Goal: Contribute content: Contribute content

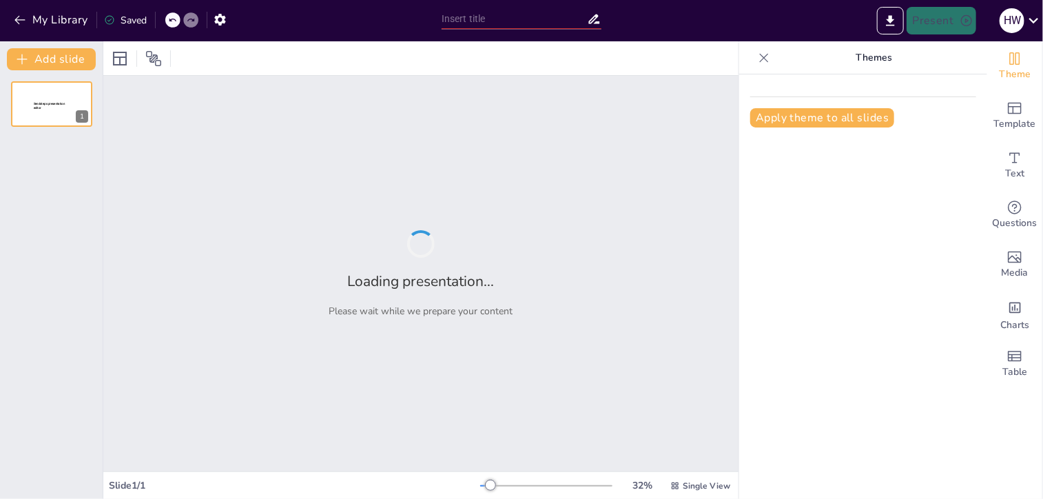
type input "Utilizing the iPad Mini for Clinical Practicum Documentation and Evaluation"
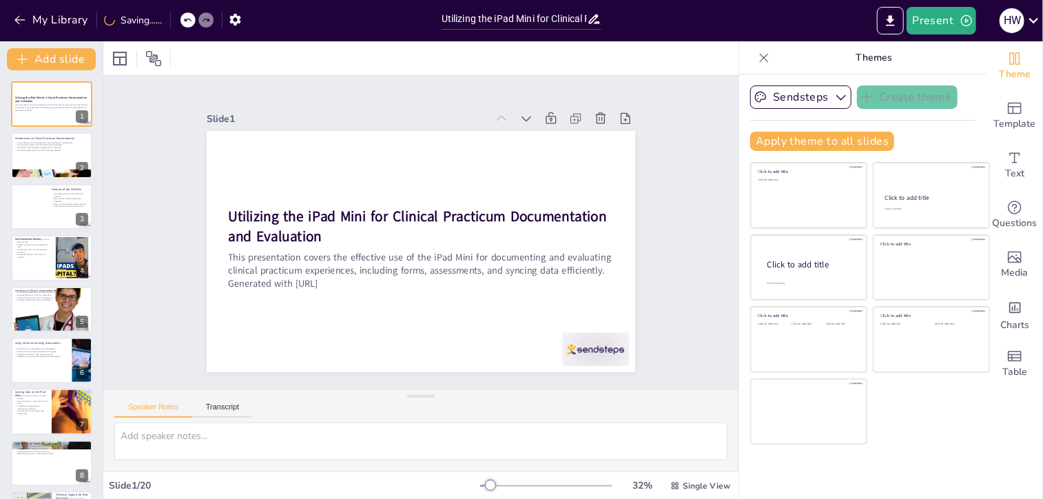
checkbox input "true"
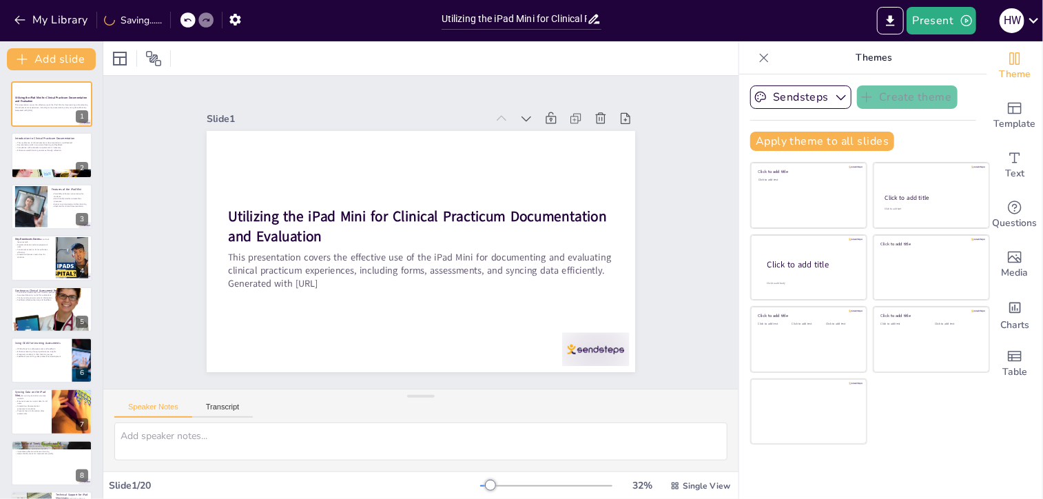
checkbox input "true"
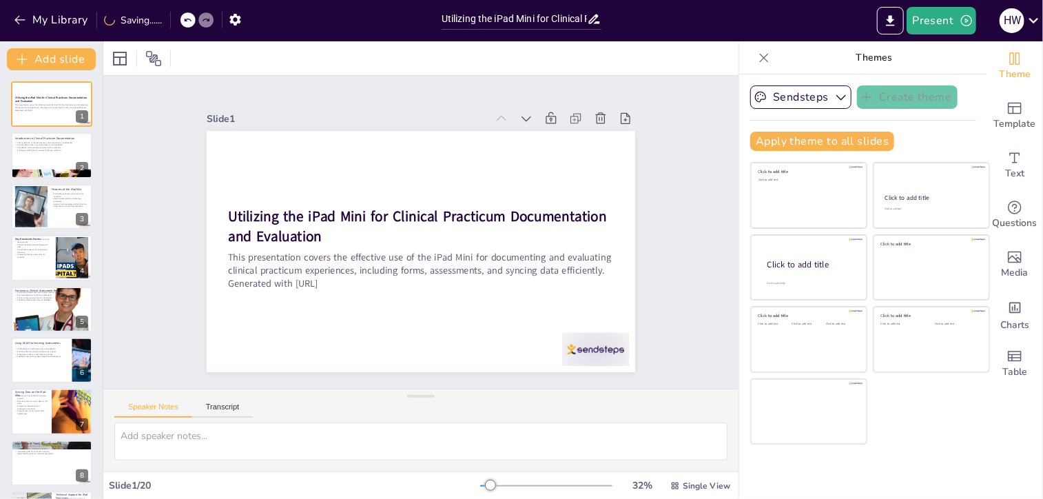
checkbox input "true"
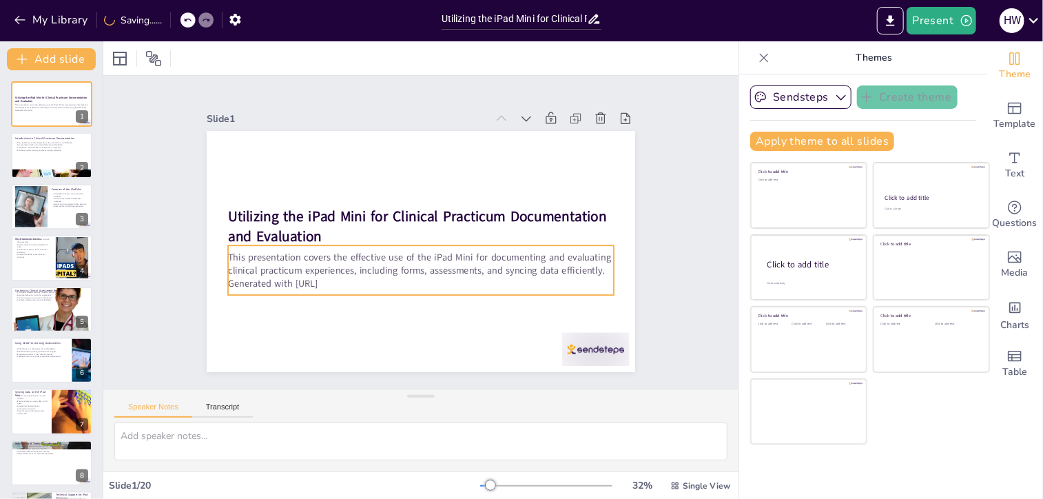
checkbox input "true"
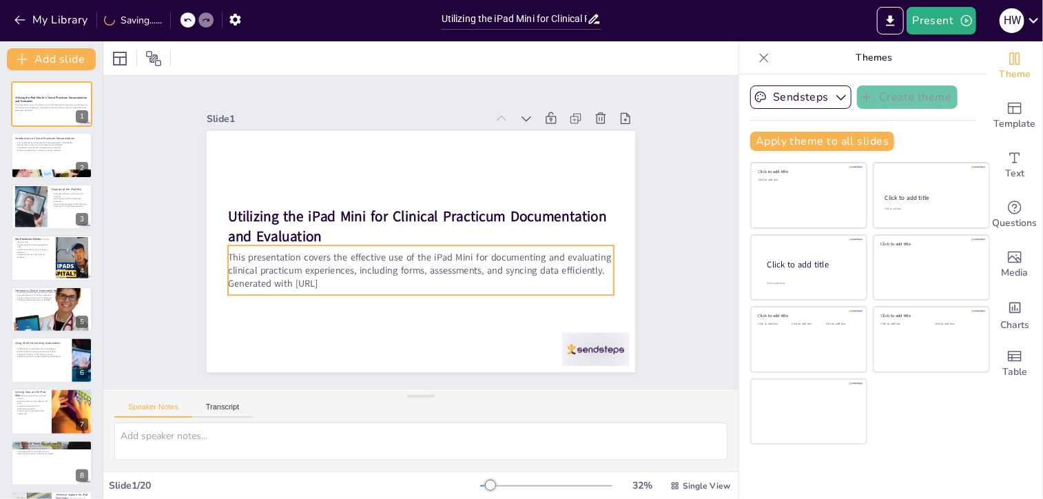
checkbox input "true"
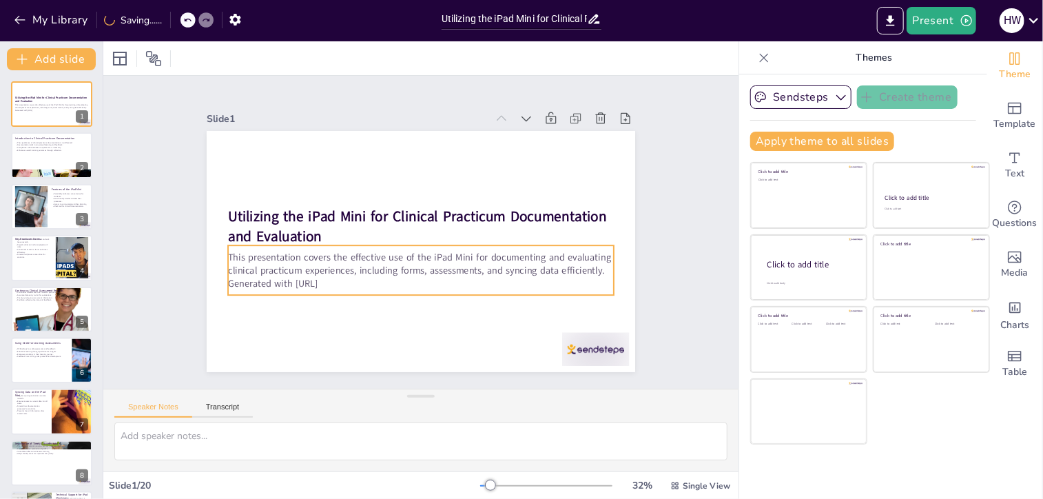
checkbox input "true"
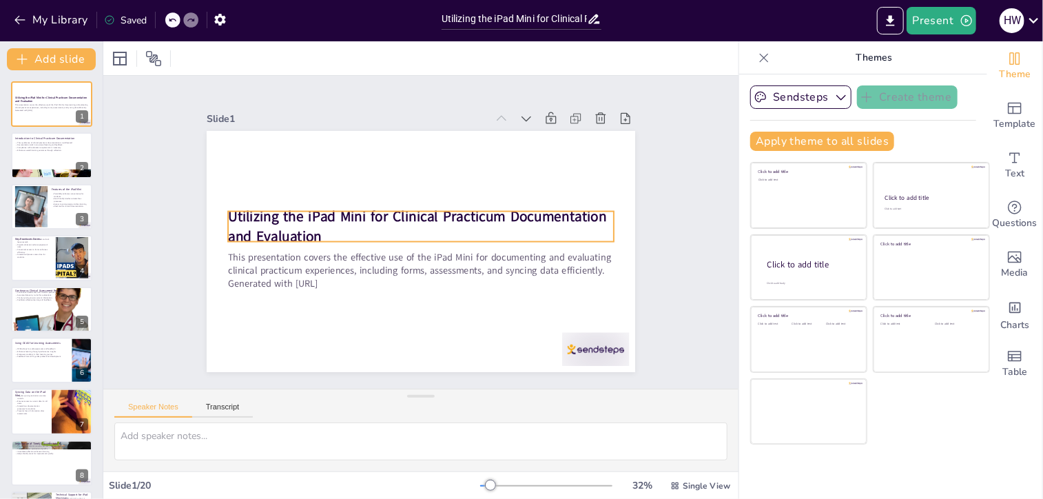
checkbox input "true"
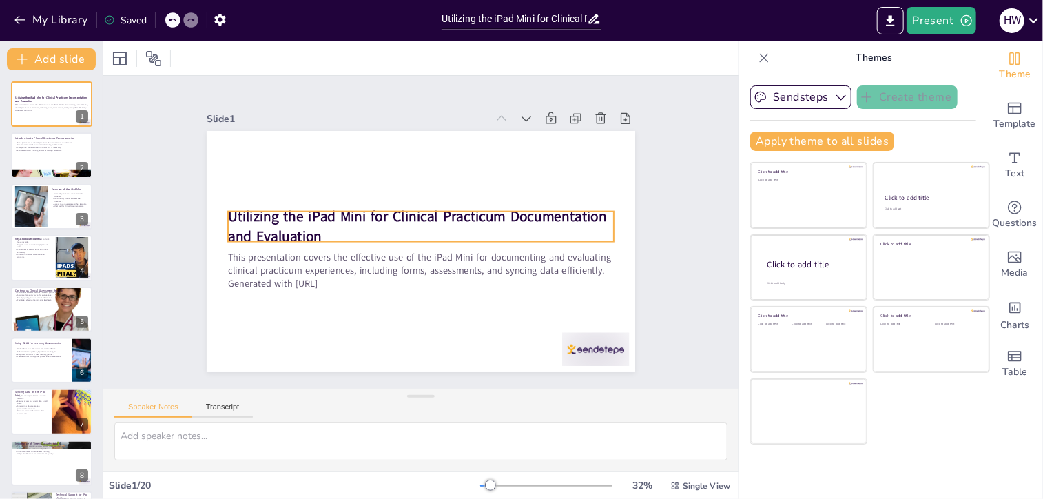
checkbox input "true"
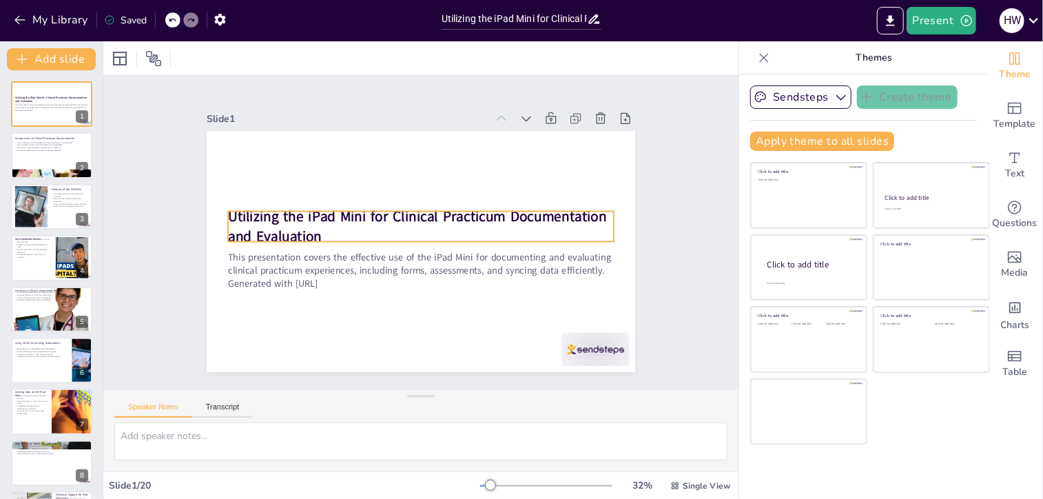
checkbox input "true"
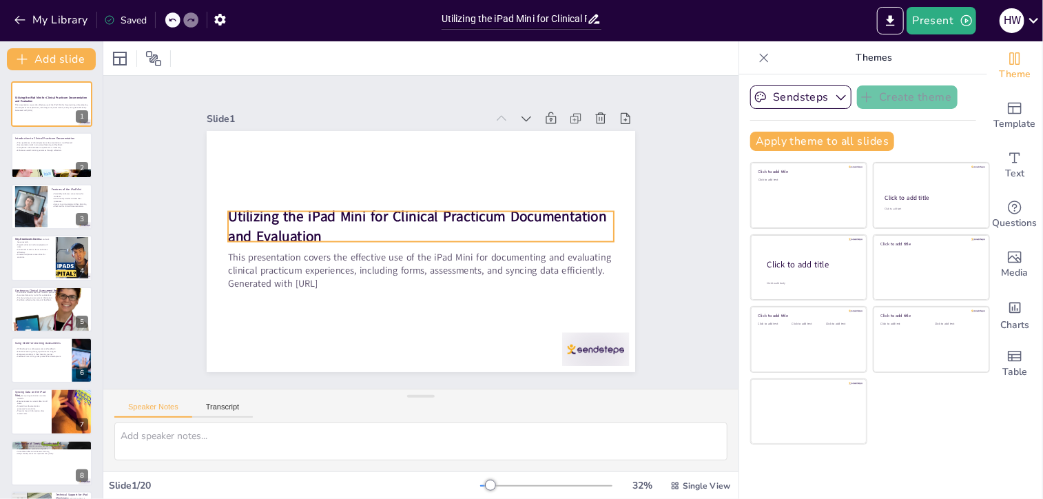
checkbox input "true"
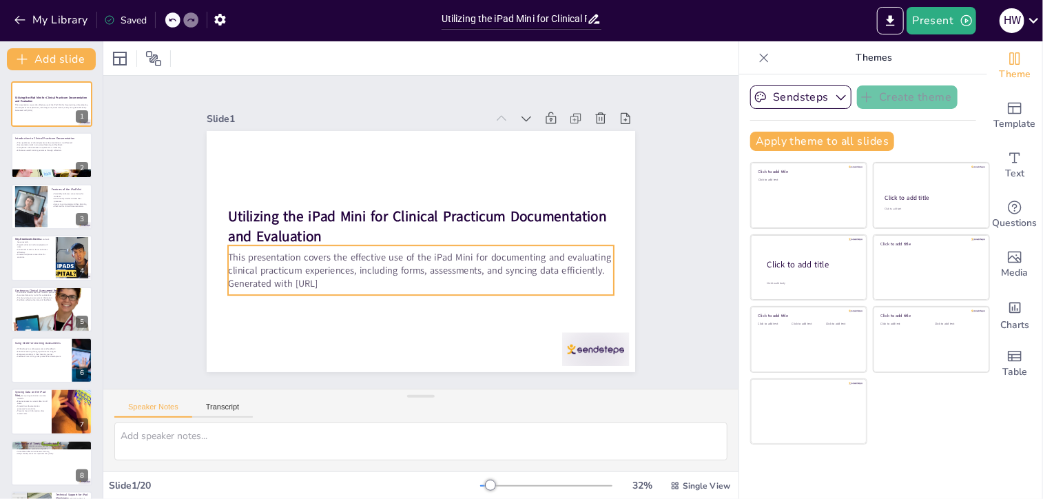
checkbox input "true"
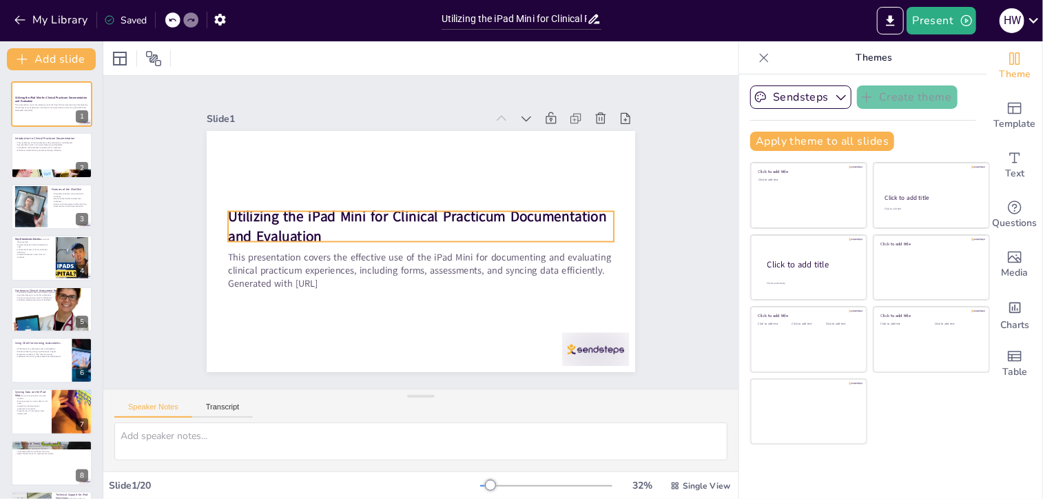
checkbox input "true"
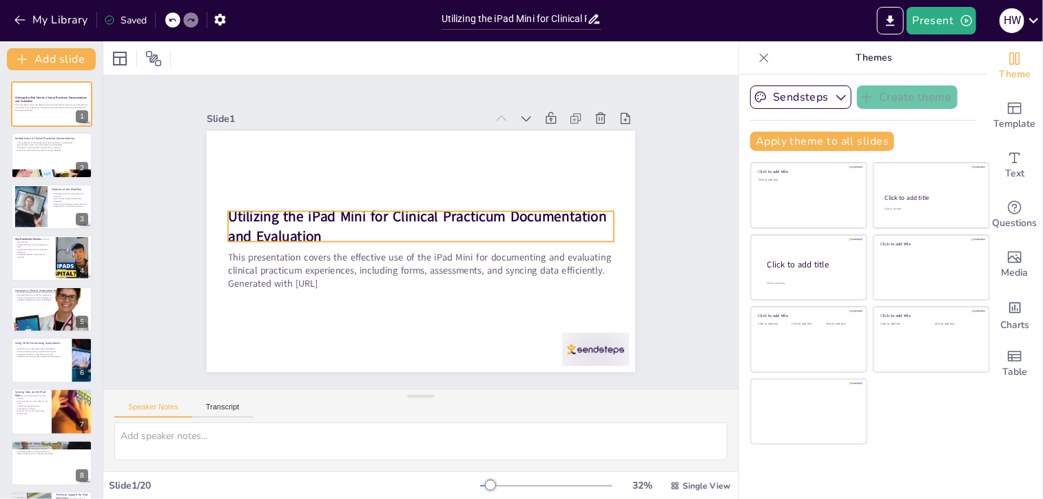
checkbox input "true"
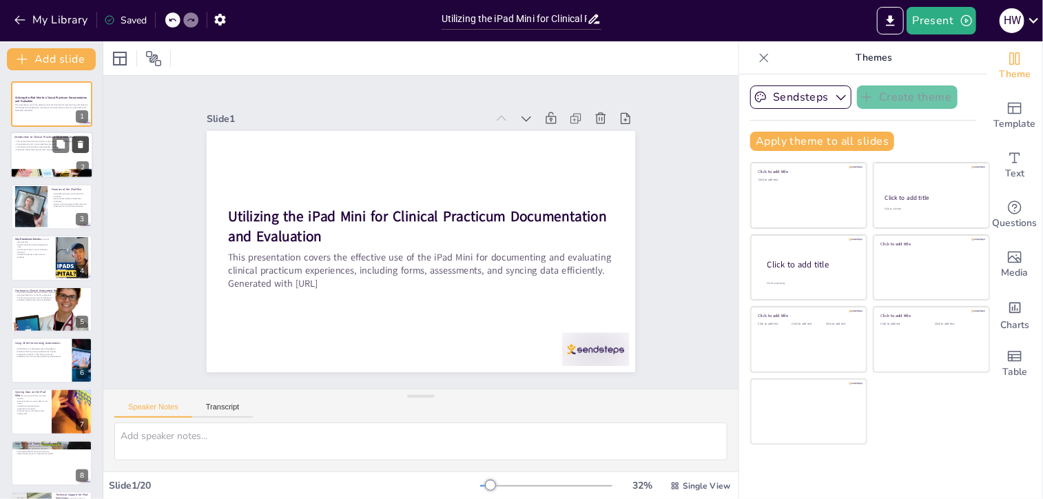
checkbox input "true"
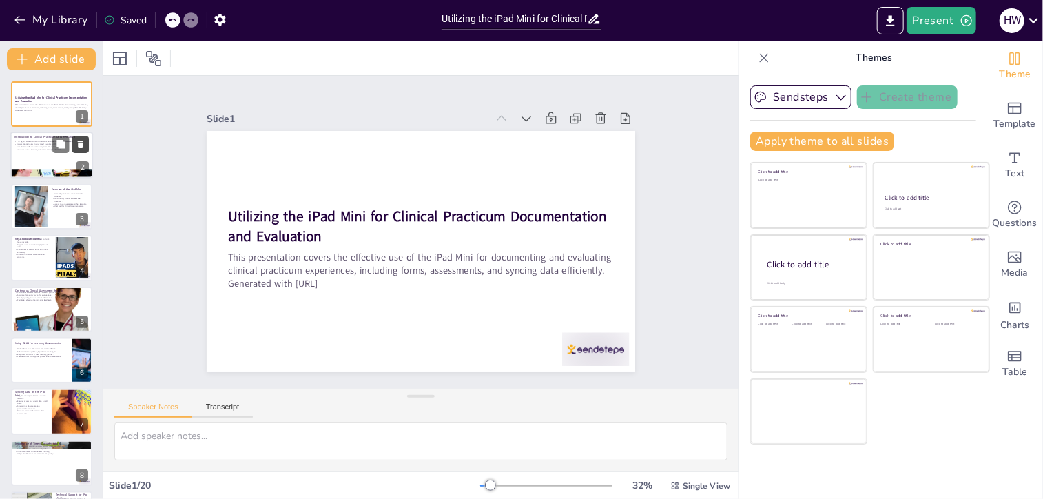
checkbox input "true"
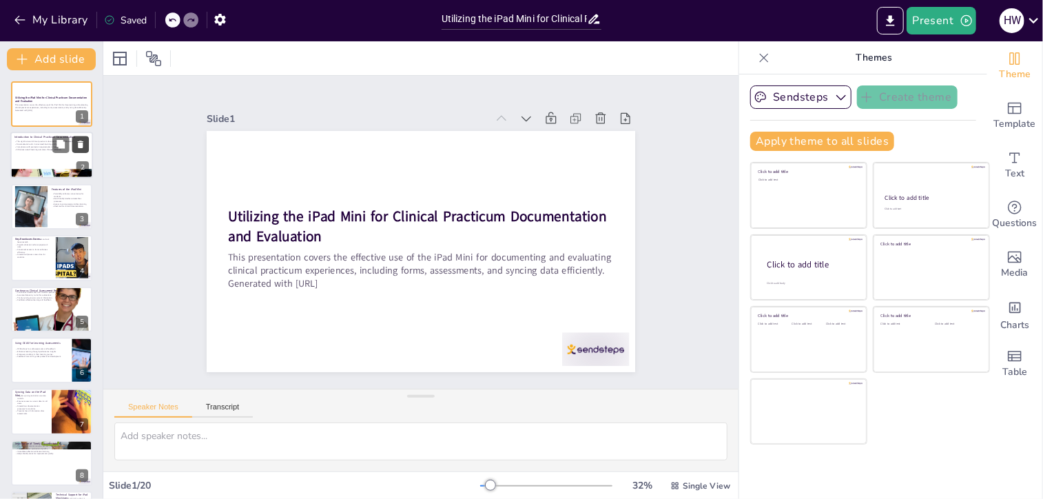
click at [79, 151] on button at bounding box center [80, 144] width 17 height 17
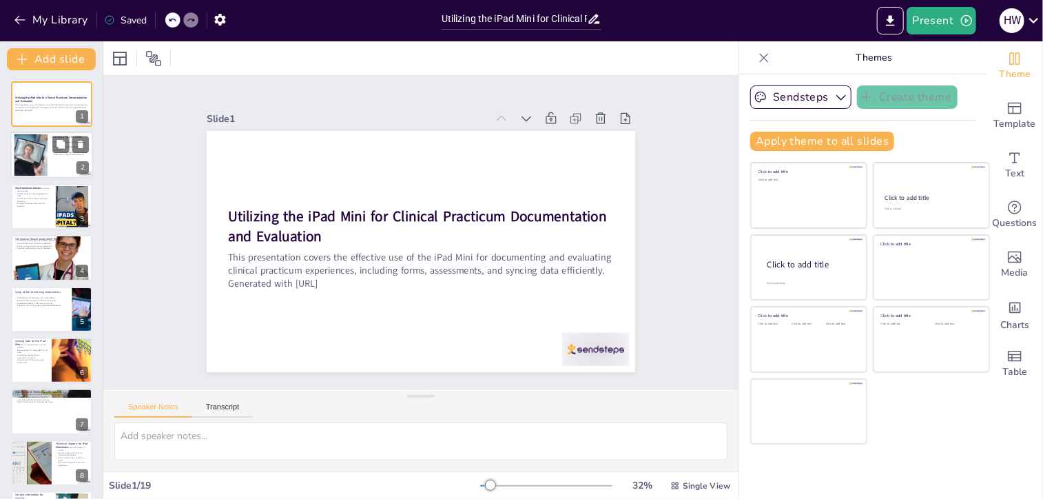
checkbox input "true"
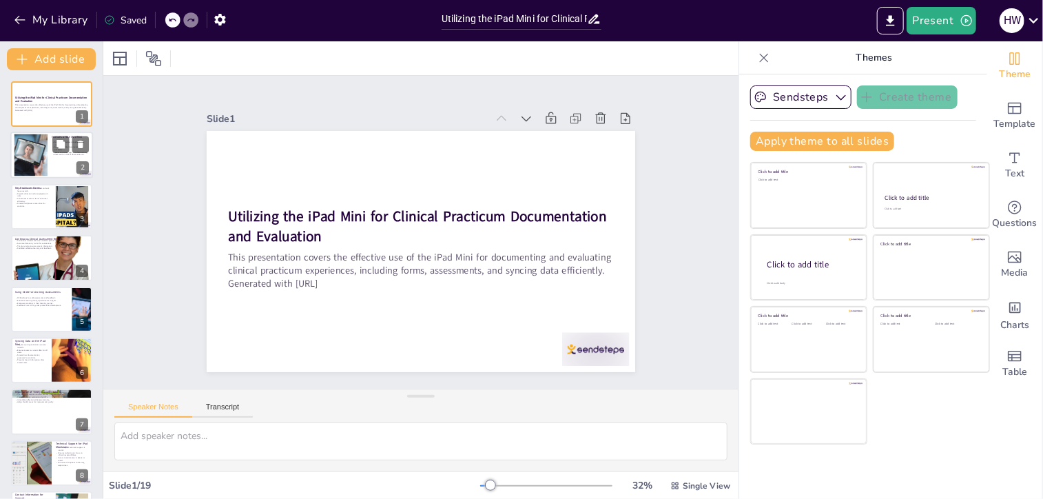
checkbox input "true"
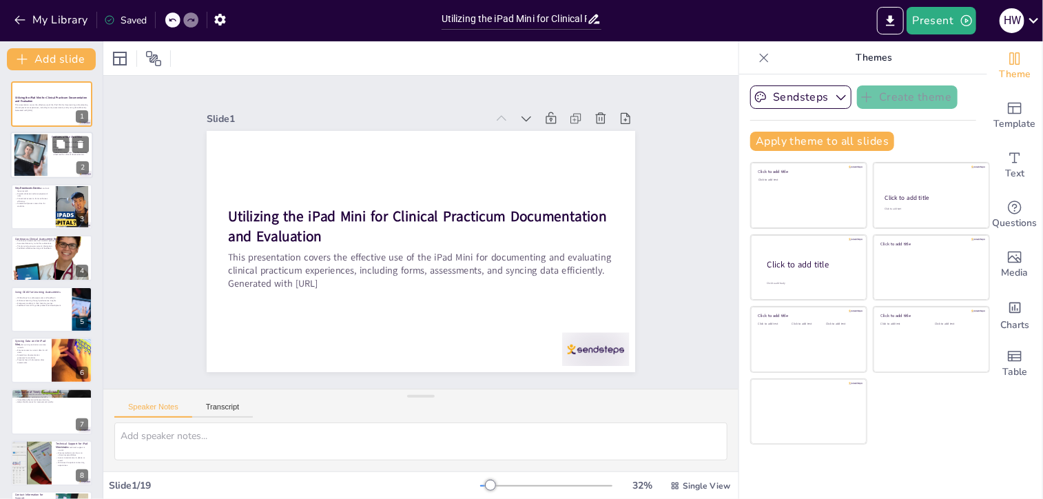
checkbox input "true"
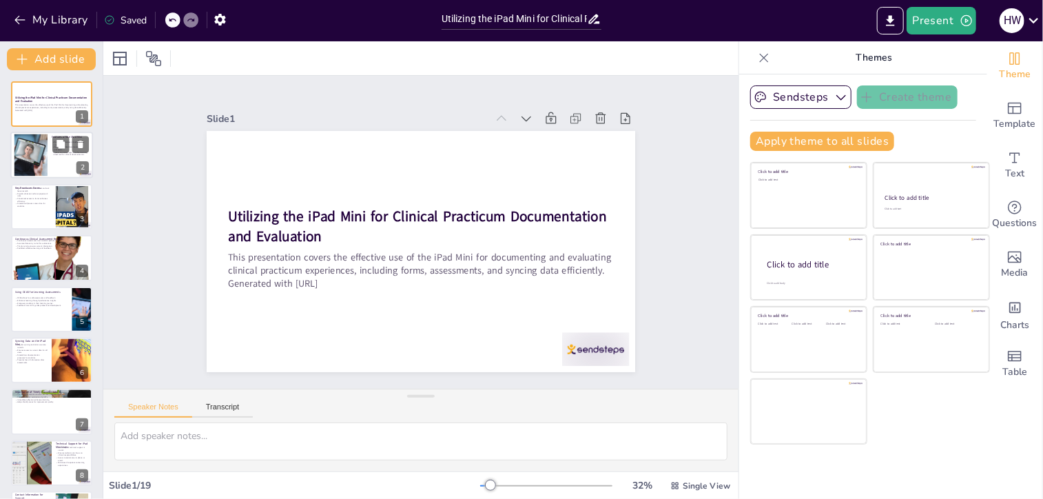
click at [32, 167] on div at bounding box center [30, 155] width 63 height 42
type textarea "This point highlights how the iPad Mini's lightweight design allows nursing stu…"
checkbox input "true"
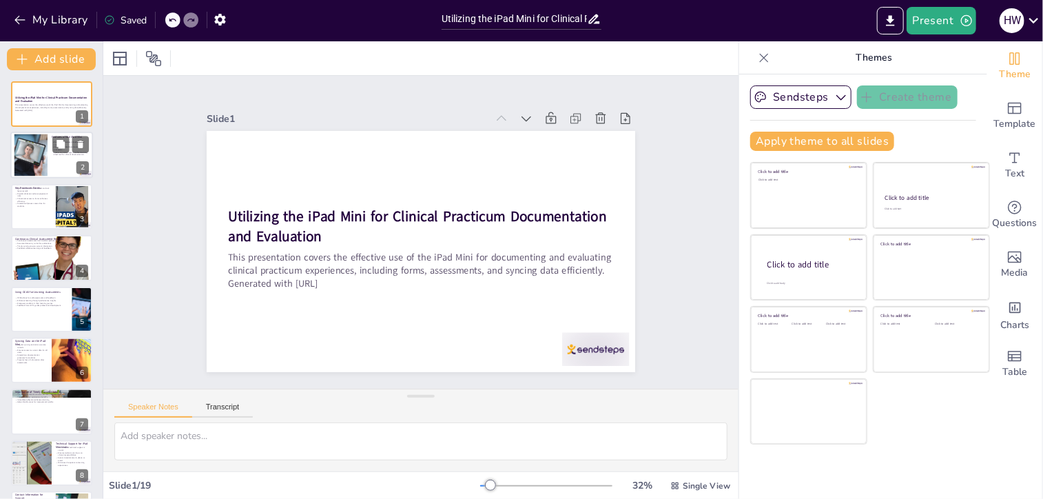
checkbox input "true"
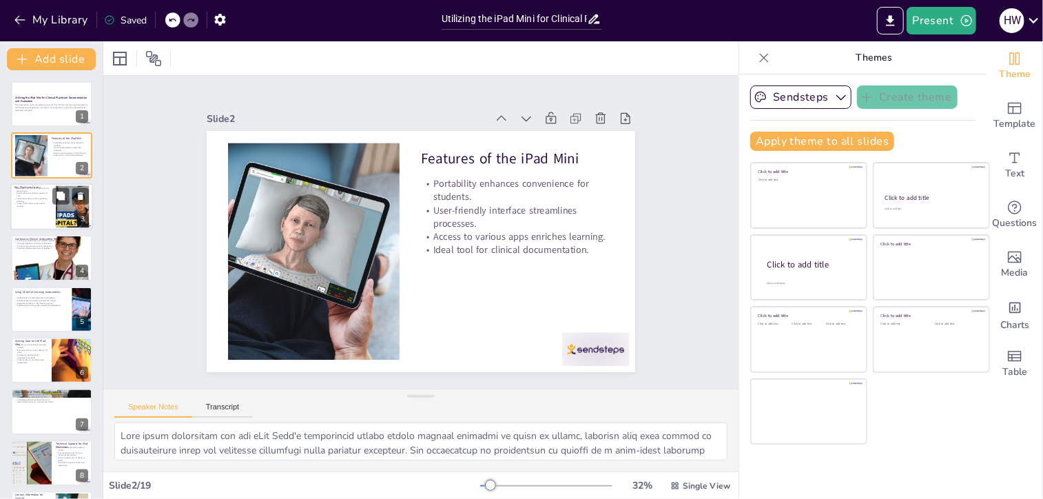
click at [45, 204] on p "Streamlined process saves time for students." at bounding box center [32, 205] width 37 height 5
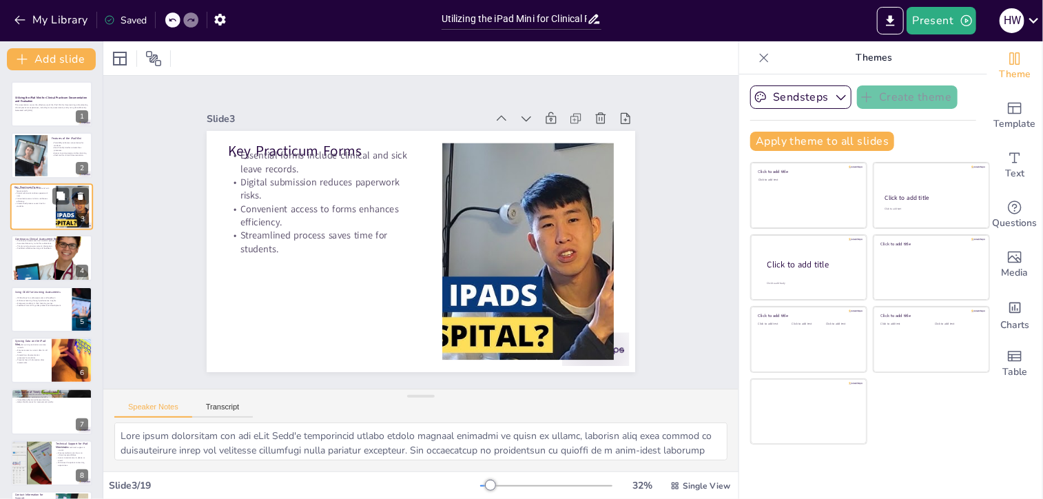
type textarea "This point highlights the importance of key practicum forms in documenting vari…"
checkbox input "true"
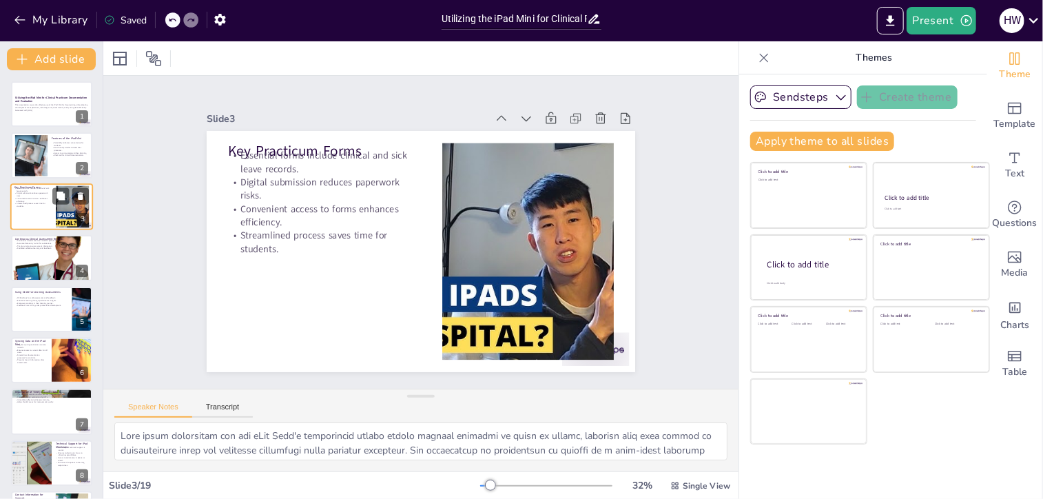
checkbox input "true"
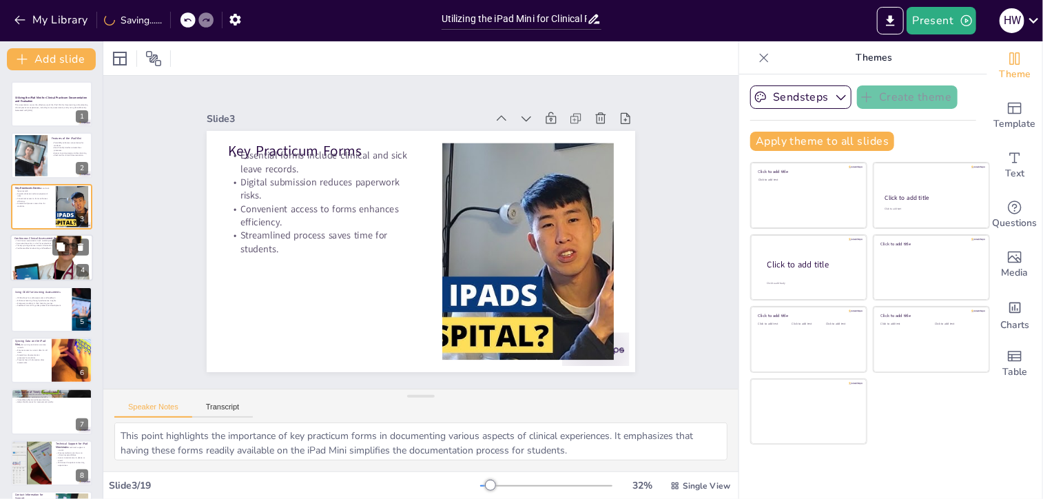
checkbox input "true"
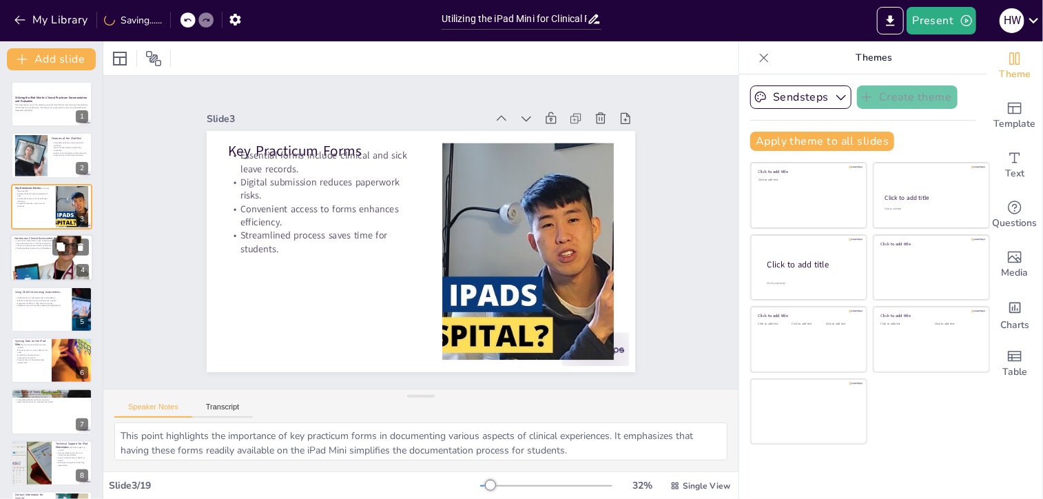
checkbox input "true"
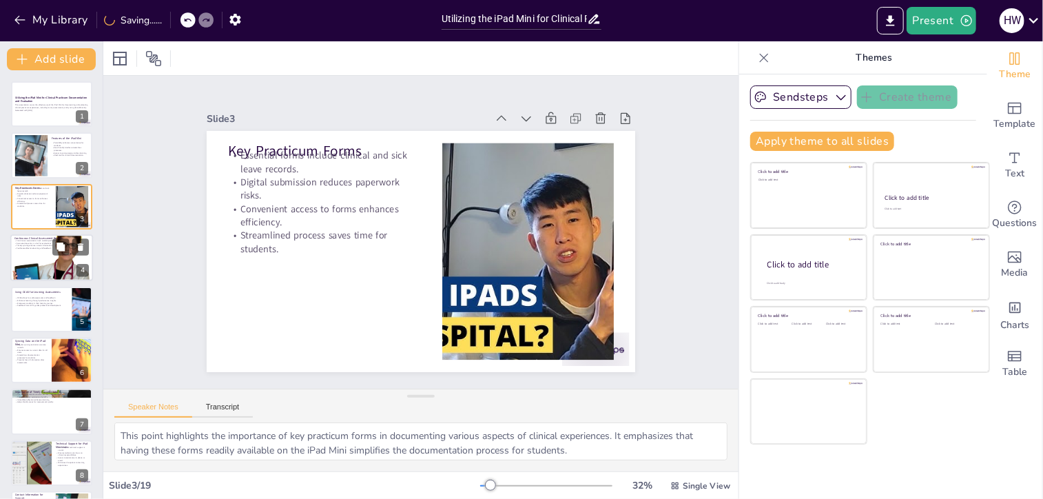
checkbox input "true"
click at [48, 240] on p "Continuous assessments track student performance." at bounding box center [51, 241] width 74 height 3
type textarea "This point highlights the importance of continuous assessments in tracking stud…"
checkbox input "true"
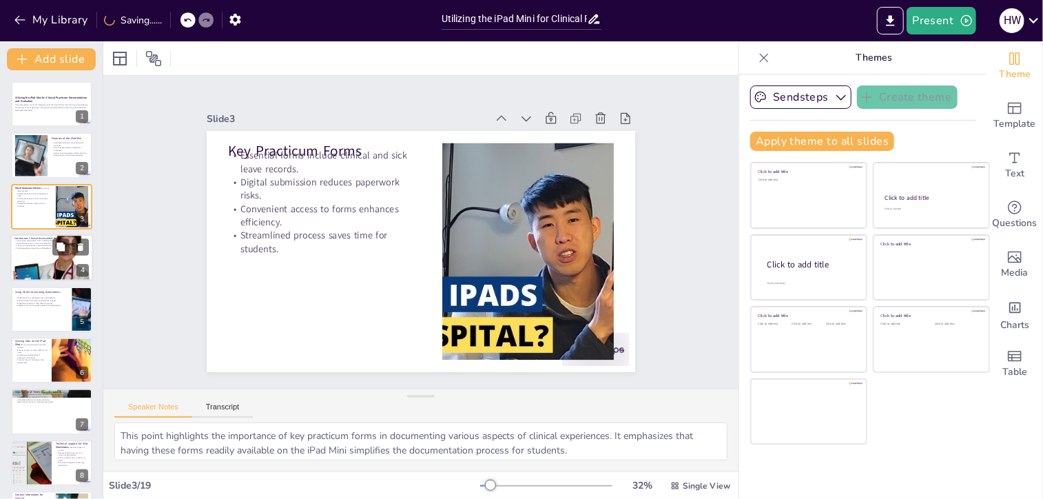
checkbox input "true"
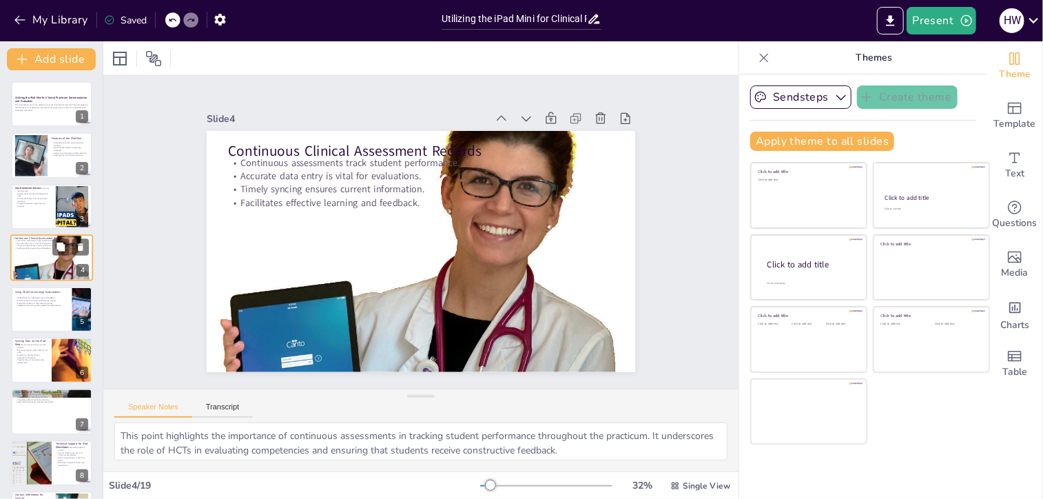
checkbox input "true"
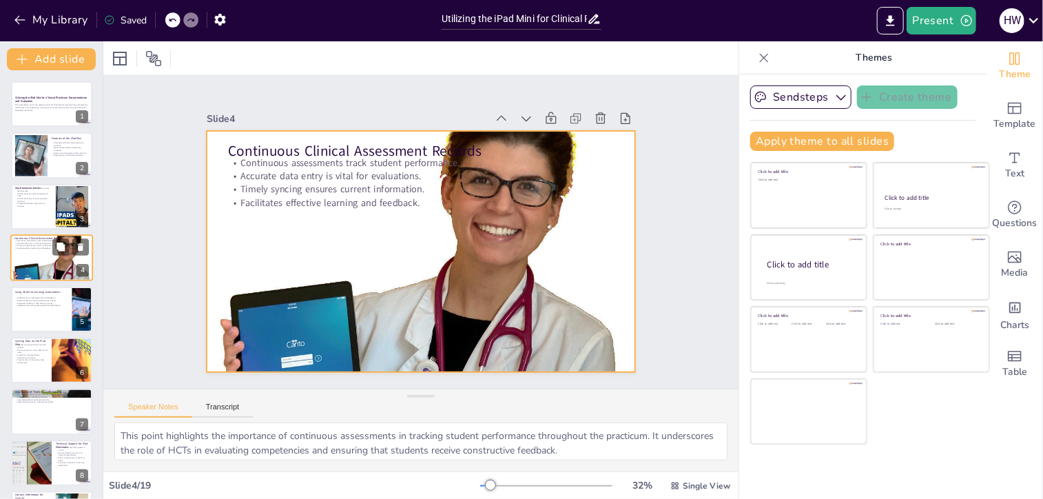
checkbox input "true"
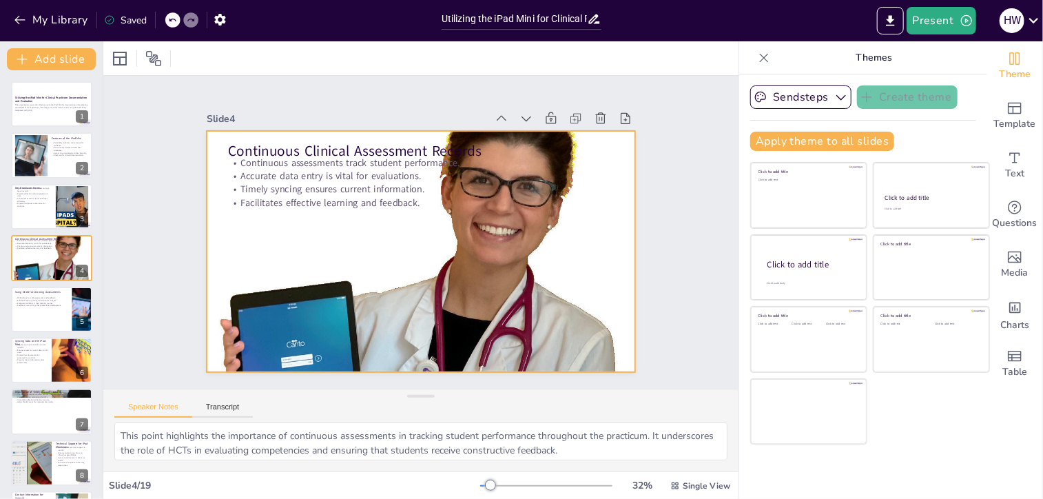
checkbox input "true"
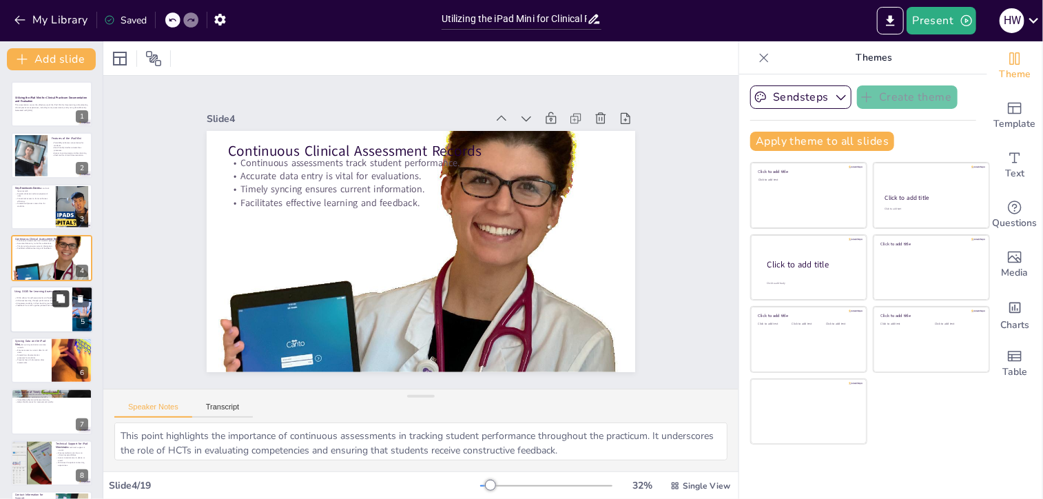
checkbox input "true"
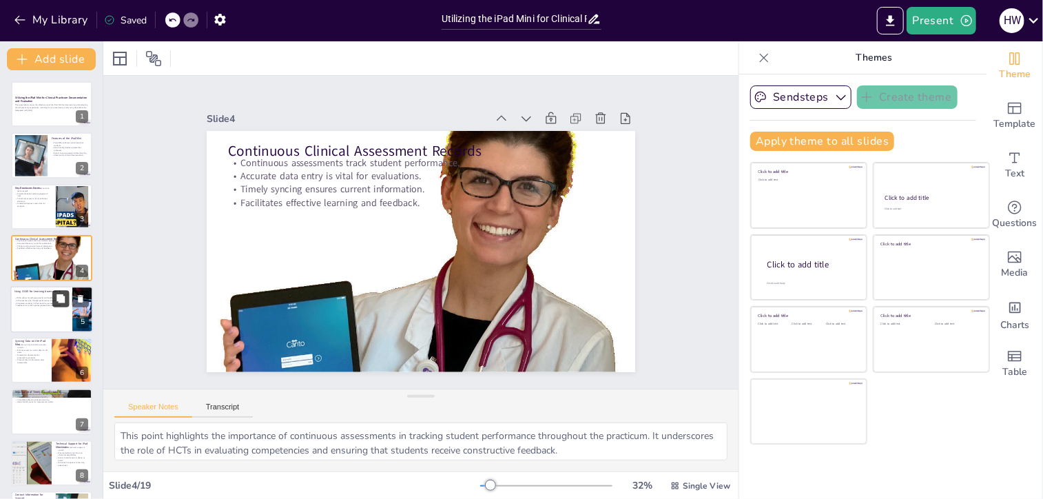
checkbox input "true"
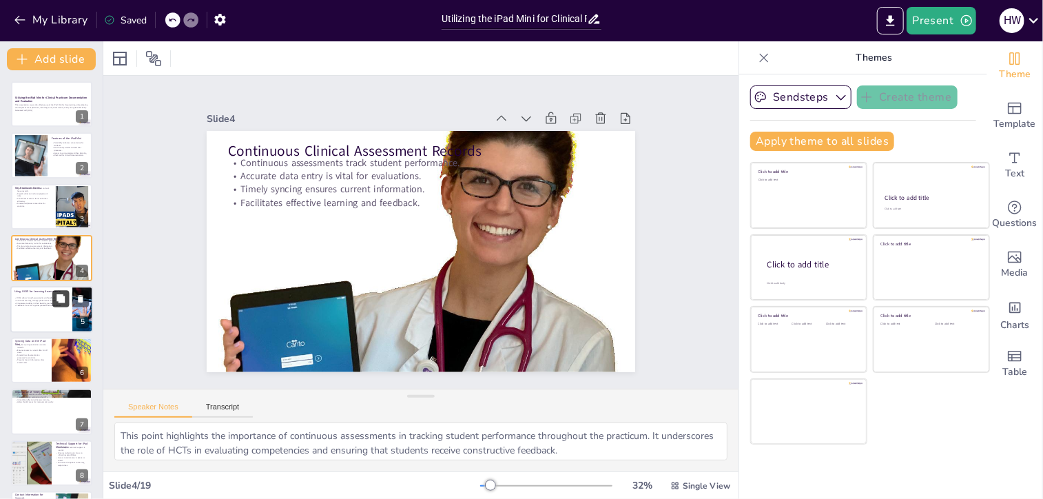
click at [52, 302] on button at bounding box center [60, 298] width 17 height 17
type textarea "This point highlights the functionality of the Online Clinical Assessment Syste…"
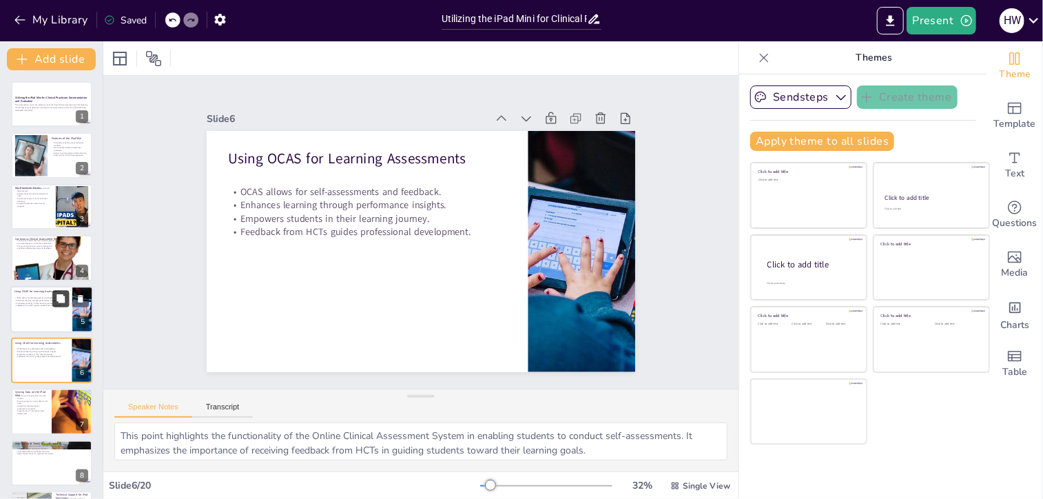
checkbox input "true"
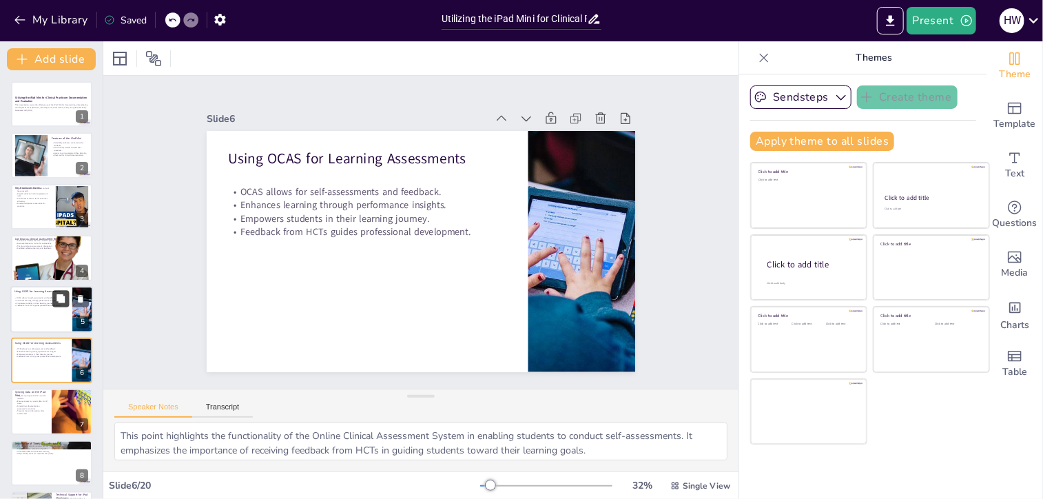
scroll to position [76, 0]
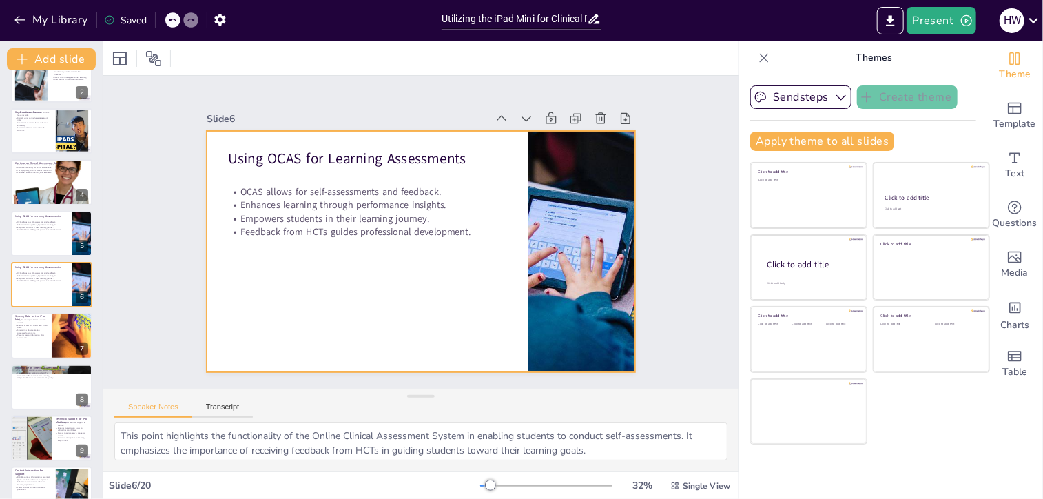
checkbox input "true"
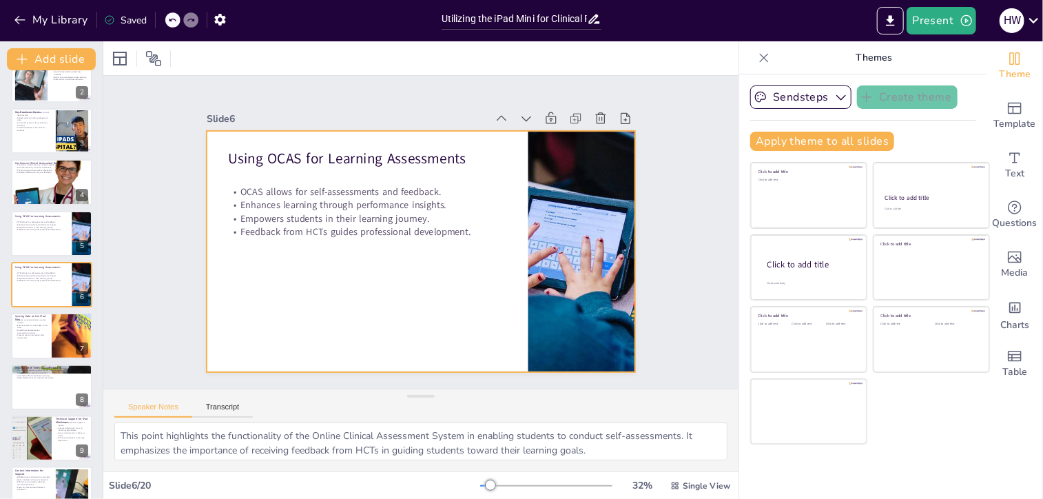
checkbox input "true"
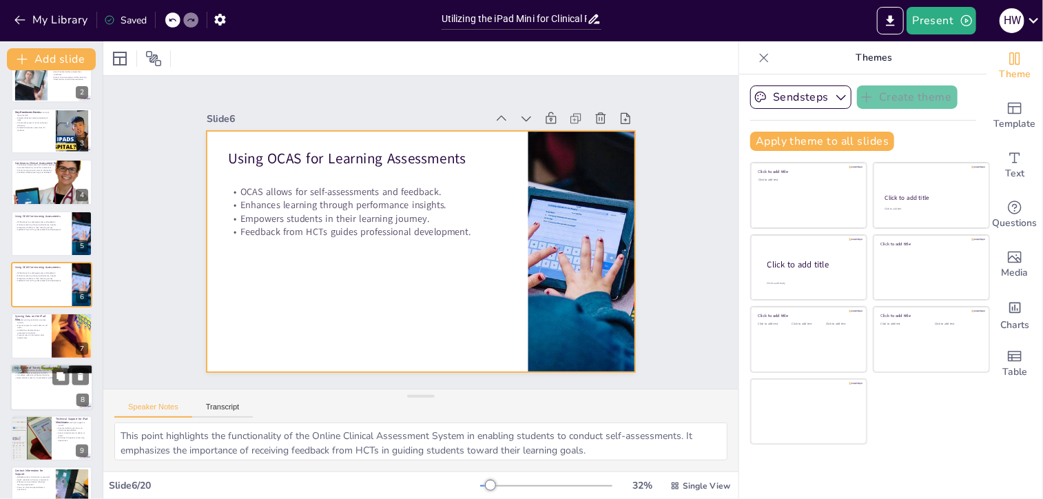
checkbox input "true"
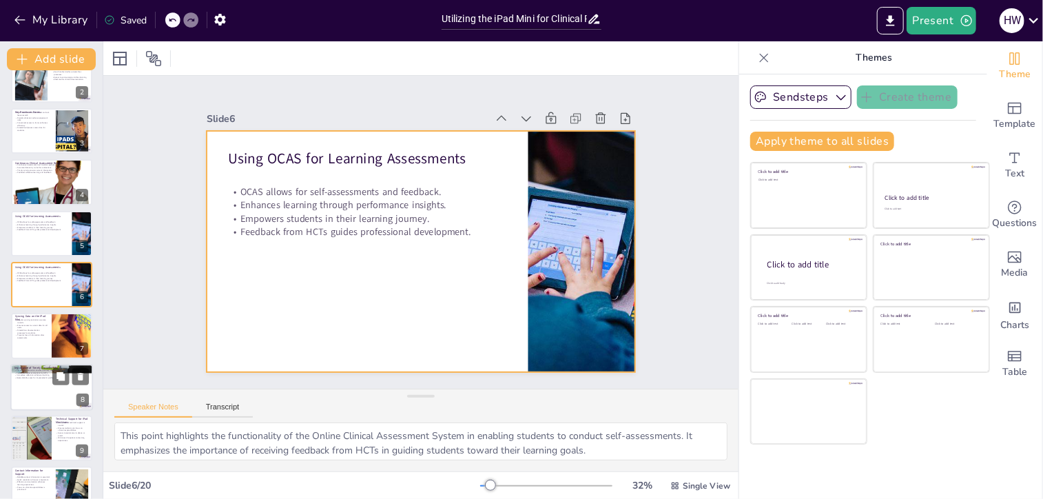
checkbox input "true"
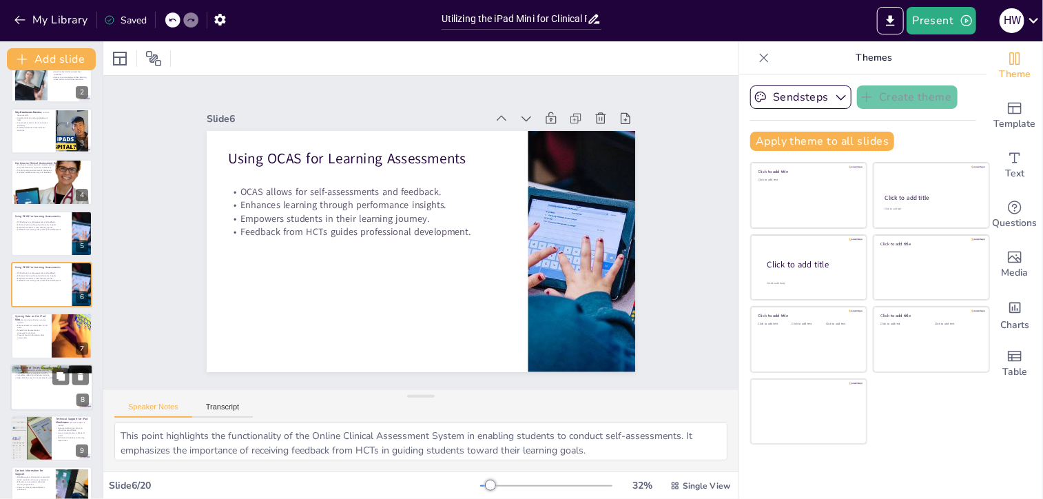
checkbox input "true"
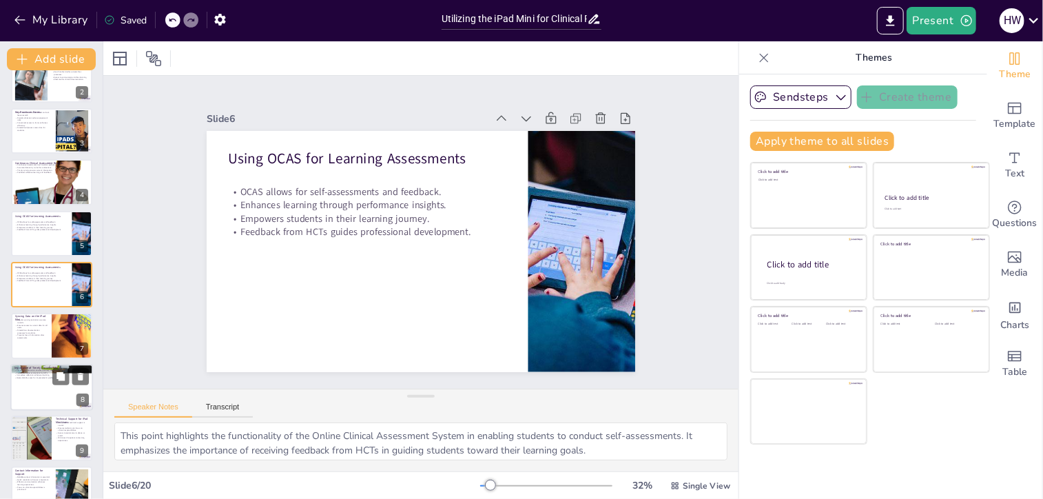
checkbox input "true"
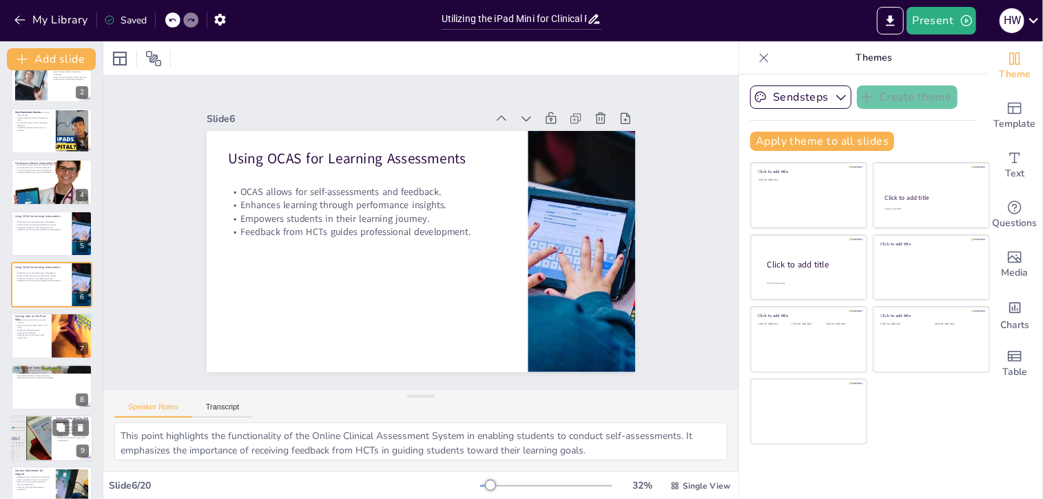
checkbox input "true"
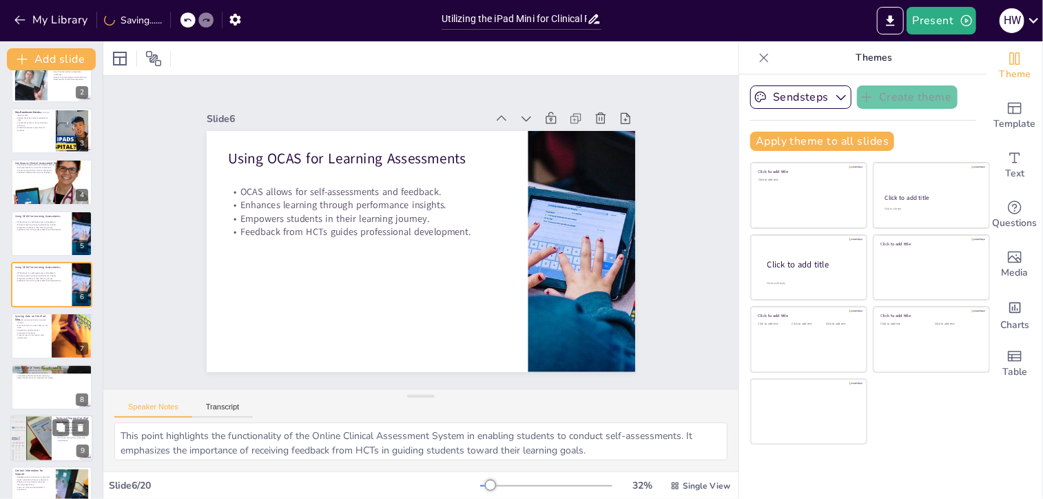
click at [50, 437] on div at bounding box center [31, 438] width 80 height 47
type textarea "This point emphasizes that having technical support available is essential for …"
checkbox input "true"
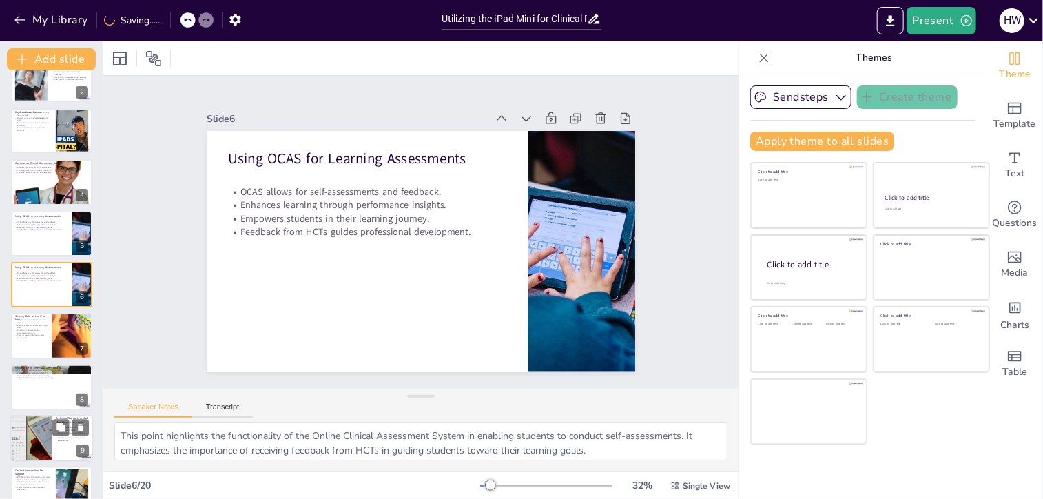
checkbox input "true"
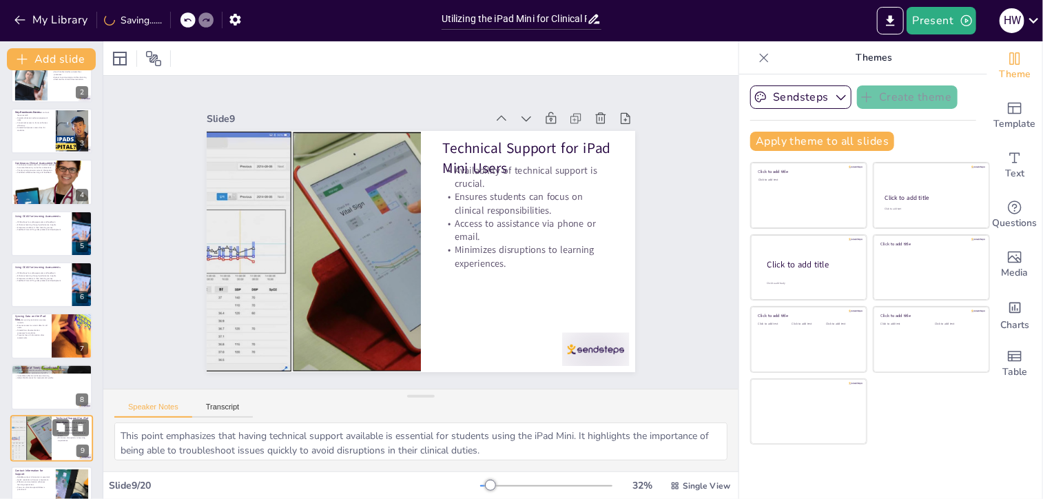
scroll to position [229, 0]
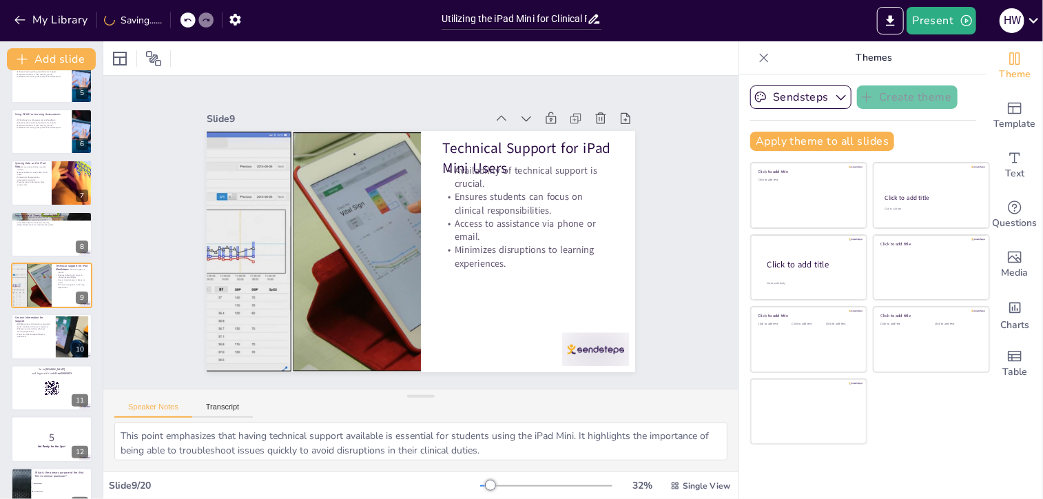
checkbox input "true"
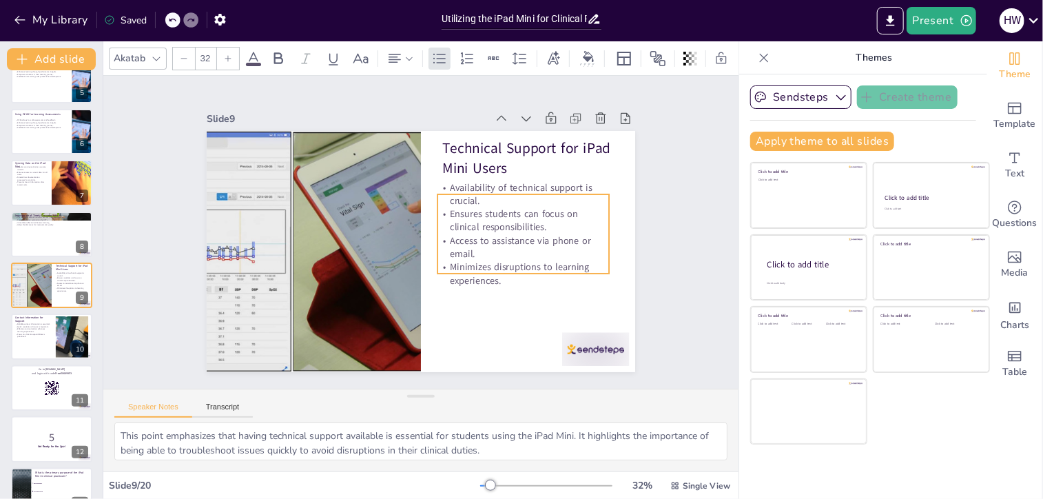
drag, startPoint x: 492, startPoint y: 222, endPoint x: 487, endPoint y: 239, distance: 17.9
click at [487, 239] on p "Access to assistance via phone or email." at bounding box center [518, 269] width 174 height 62
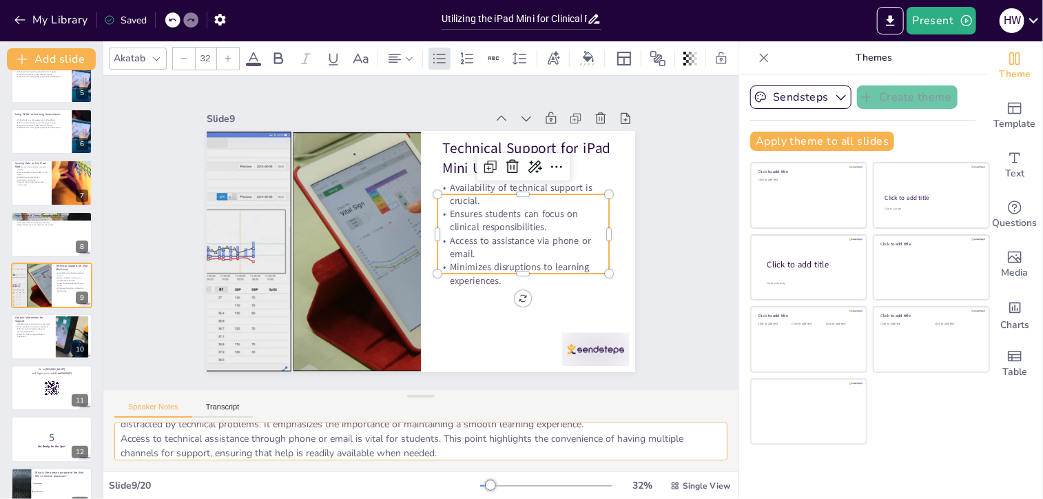
scroll to position [83, 0]
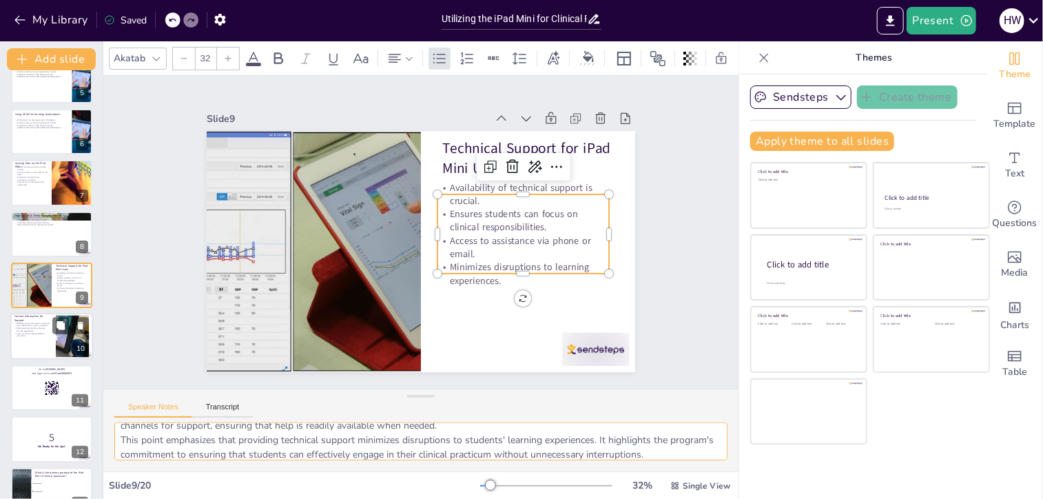
click at [43, 349] on div at bounding box center [51, 336] width 83 height 47
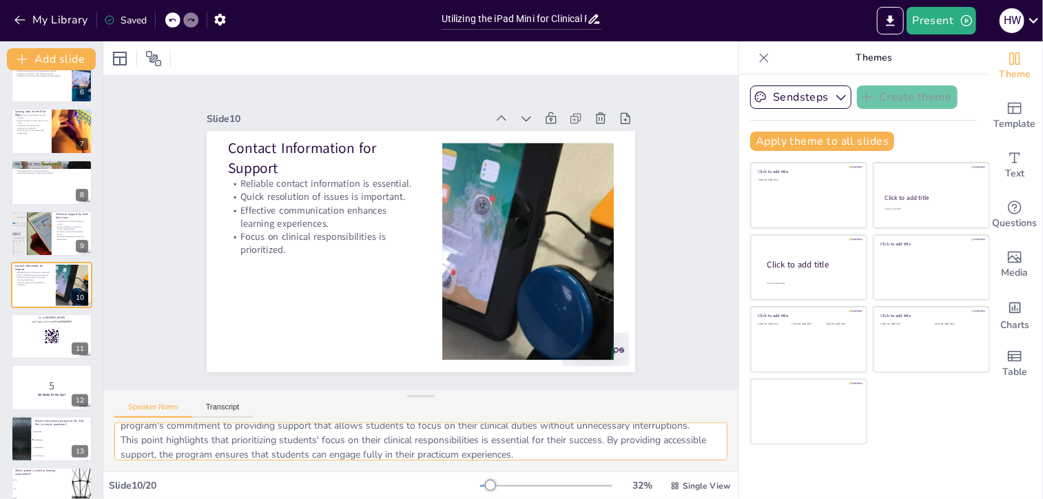
scroll to position [0, 0]
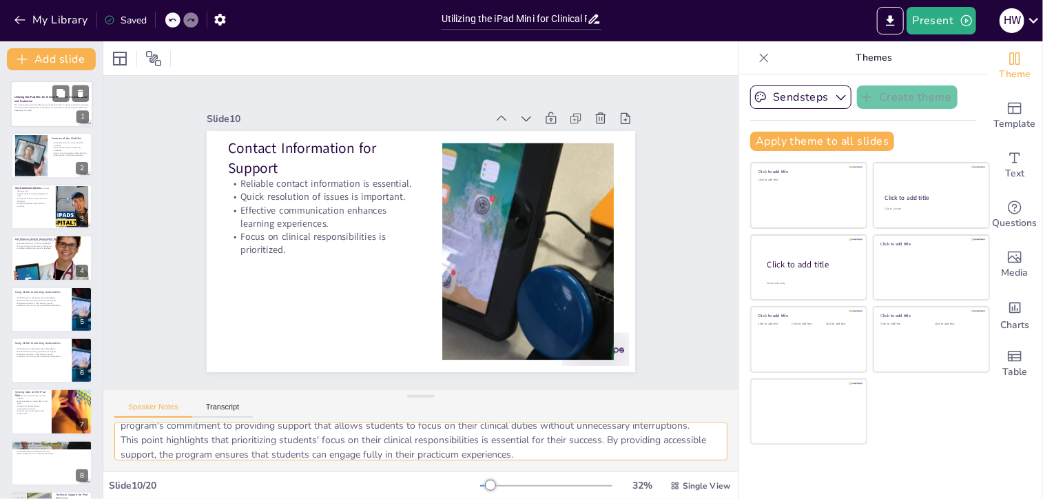
click at [37, 110] on p "Generated with [URL]" at bounding box center [51, 110] width 74 height 3
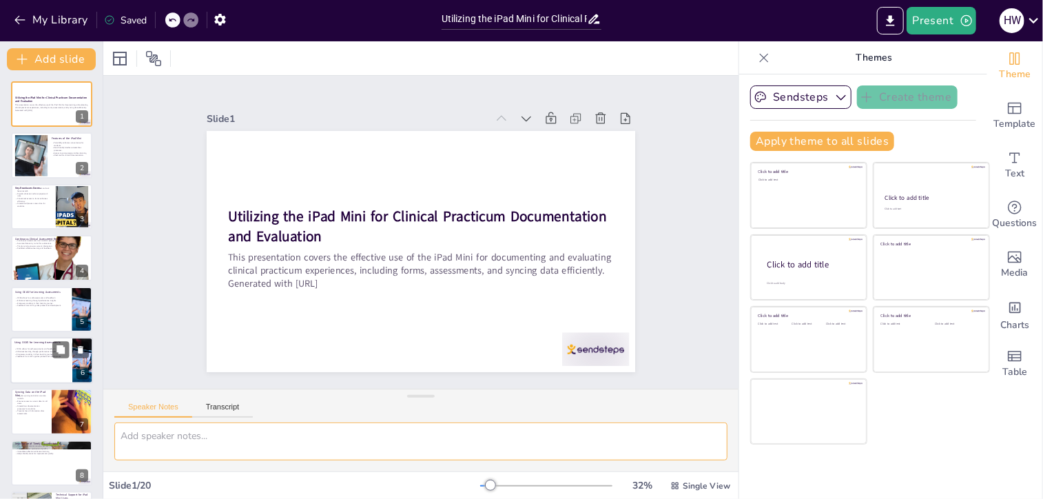
click at [33, 369] on div at bounding box center [51, 360] width 83 height 47
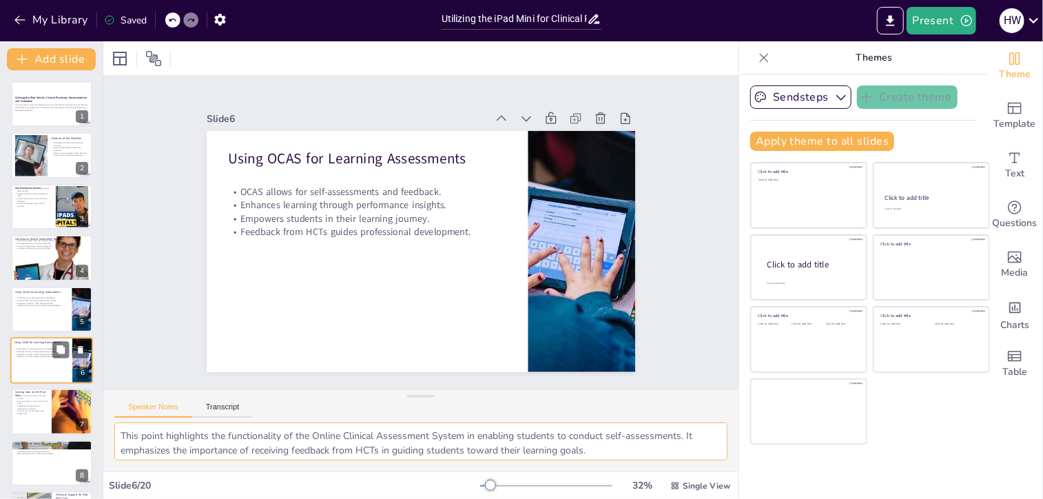
scroll to position [76, 0]
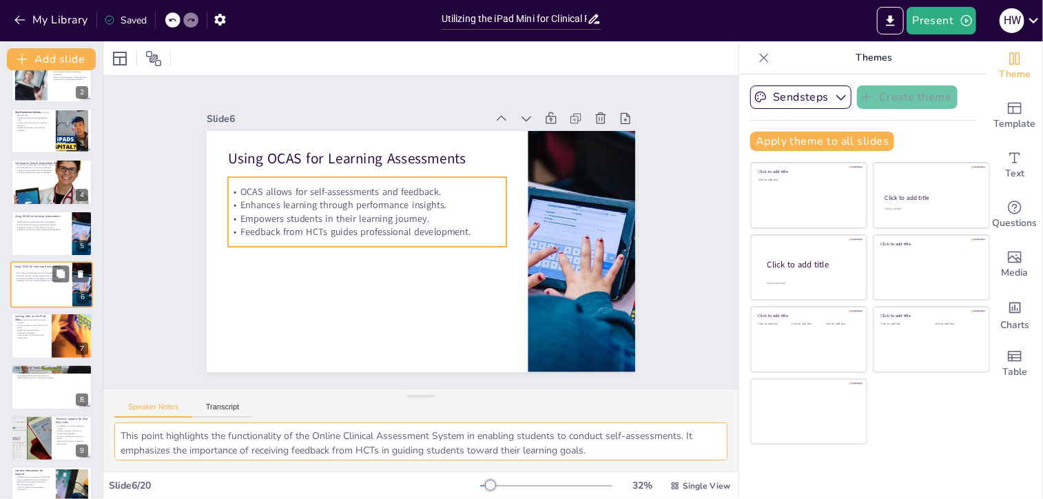
click at [45, 280] on p "Feedback from HCTs guides professional development." at bounding box center [41, 281] width 54 height 3
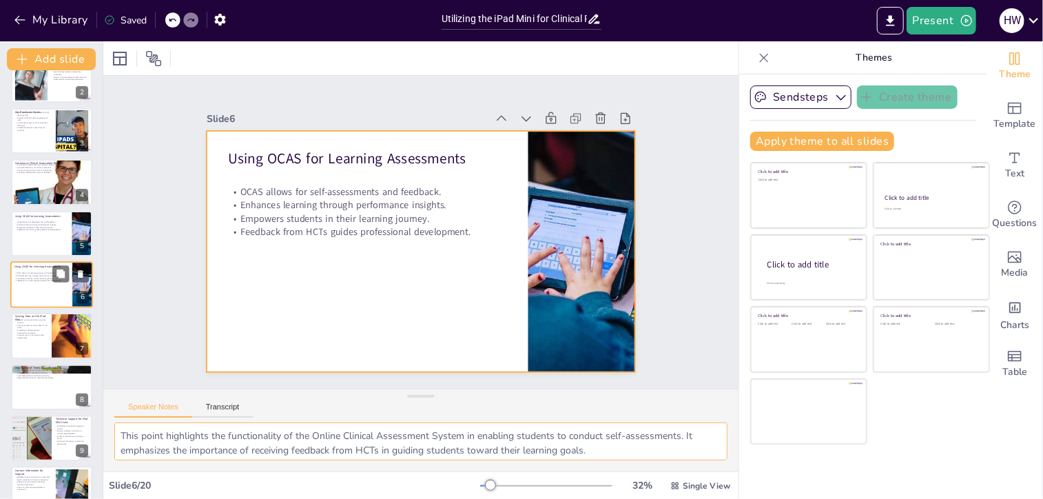
click at [54, 295] on div at bounding box center [51, 284] width 83 height 47
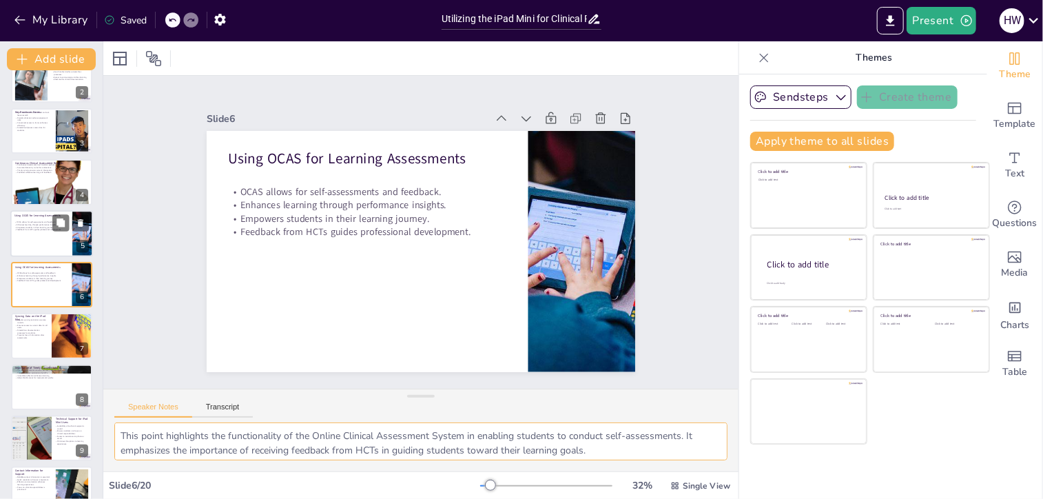
click at [30, 240] on div at bounding box center [51, 233] width 83 height 47
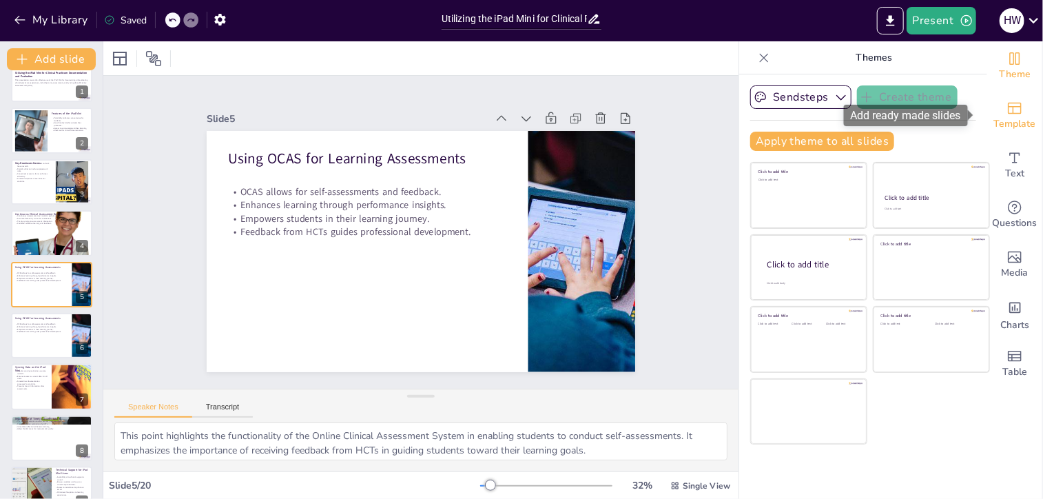
click at [1004, 99] on div "Template" at bounding box center [1014, 116] width 55 height 50
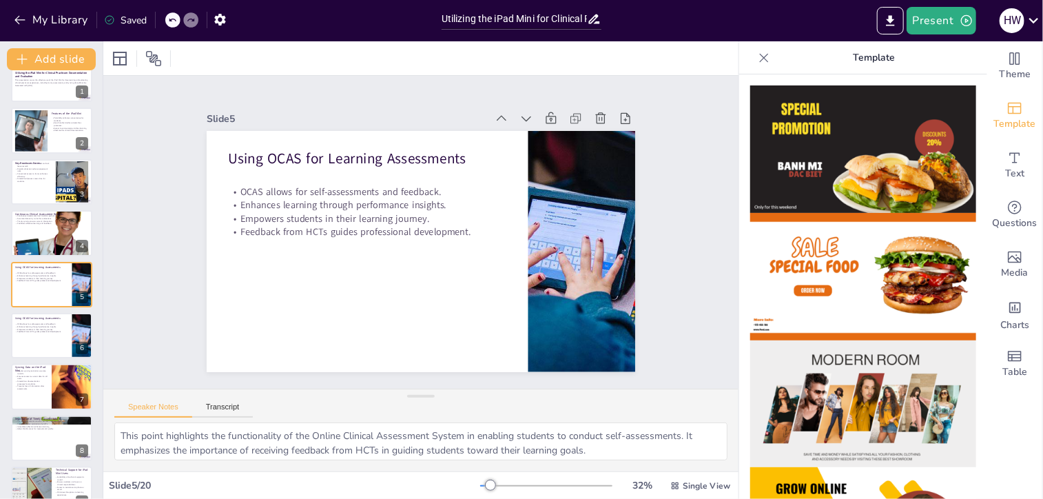
click at [853, 389] on img at bounding box center [863, 403] width 226 height 127
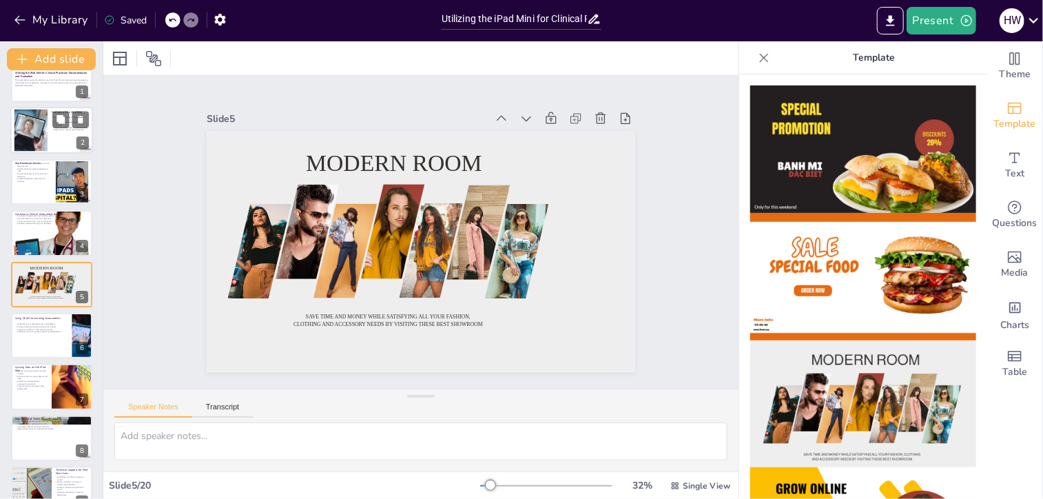
click at [34, 140] on div at bounding box center [30, 131] width 63 height 42
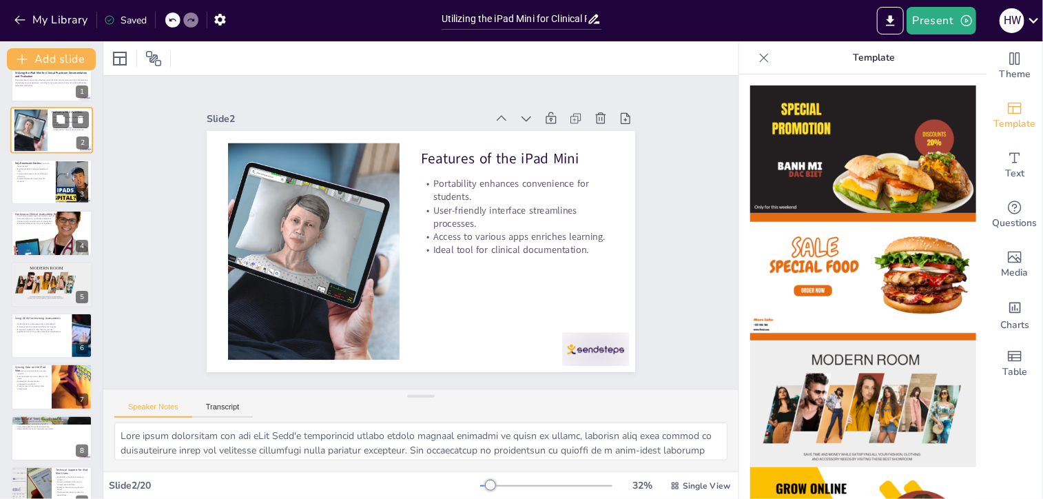
scroll to position [0, 0]
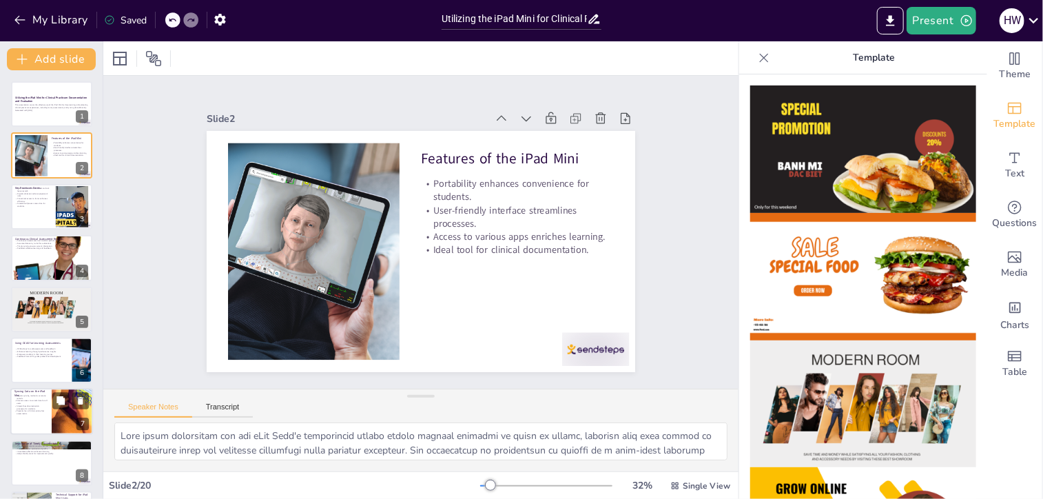
click at [20, 410] on p "Prevents loss of information after assessments." at bounding box center [30, 412] width 33 height 5
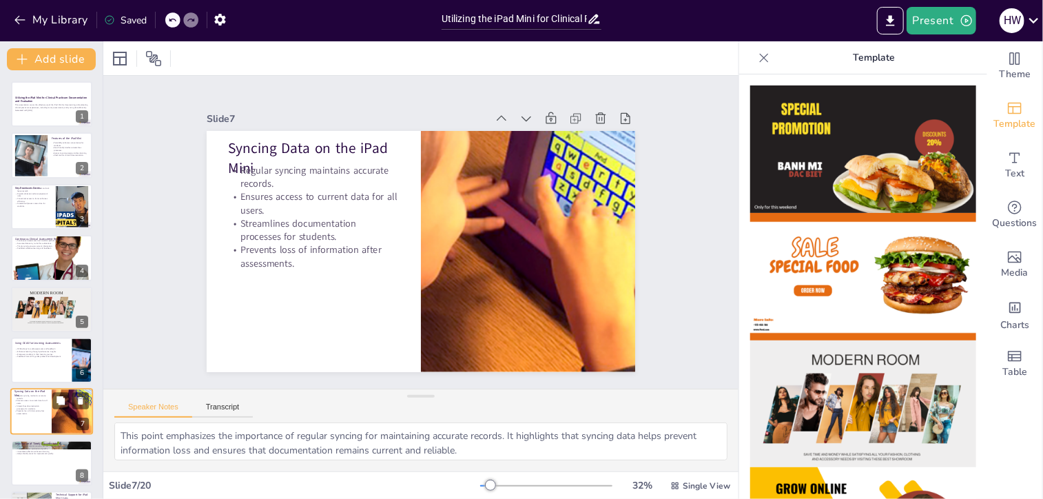
scroll to position [127, 0]
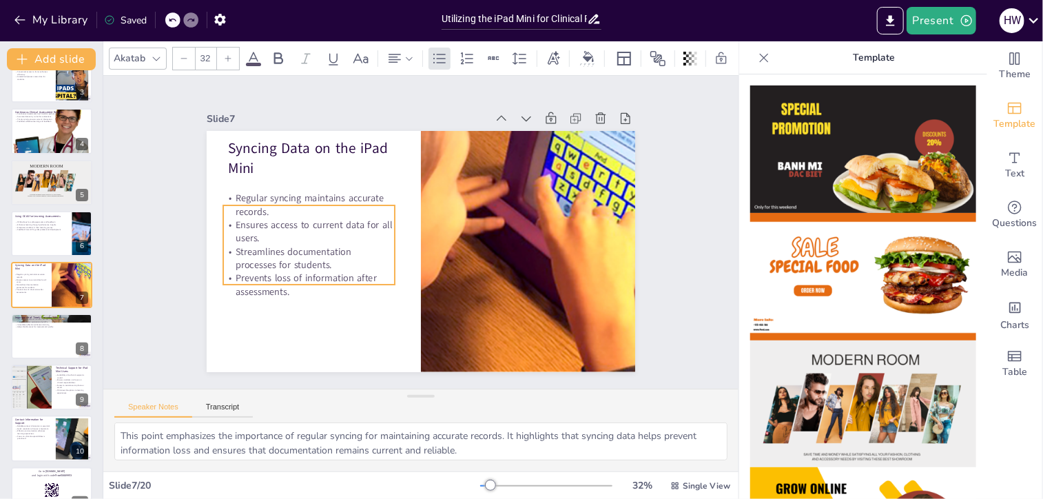
drag, startPoint x: 318, startPoint y: 200, endPoint x: 313, endPoint y: 230, distance: 30.7
click at [313, 230] on p "Ensures access to current data for all users." at bounding box center [311, 209] width 173 height 62
click at [56, 132] on div at bounding box center [51, 131] width 83 height 90
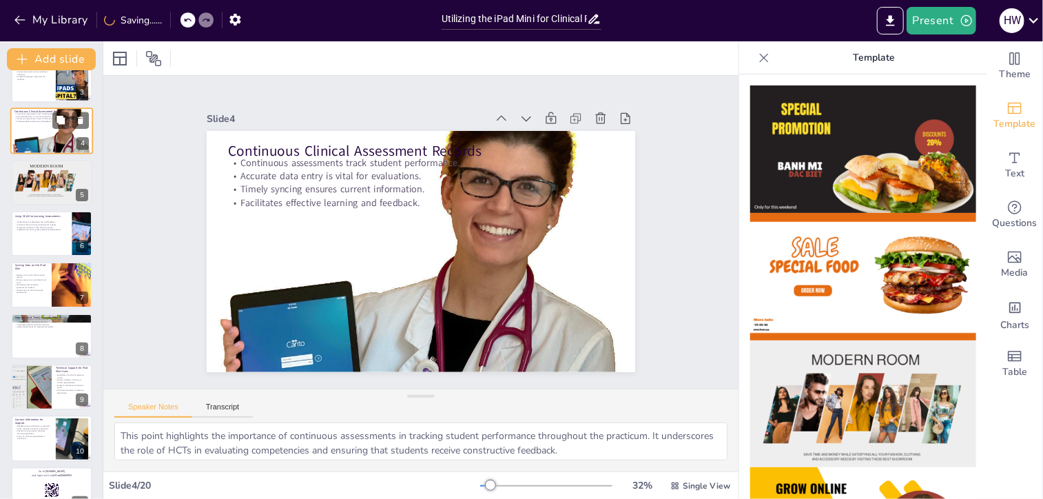
scroll to position [0, 0]
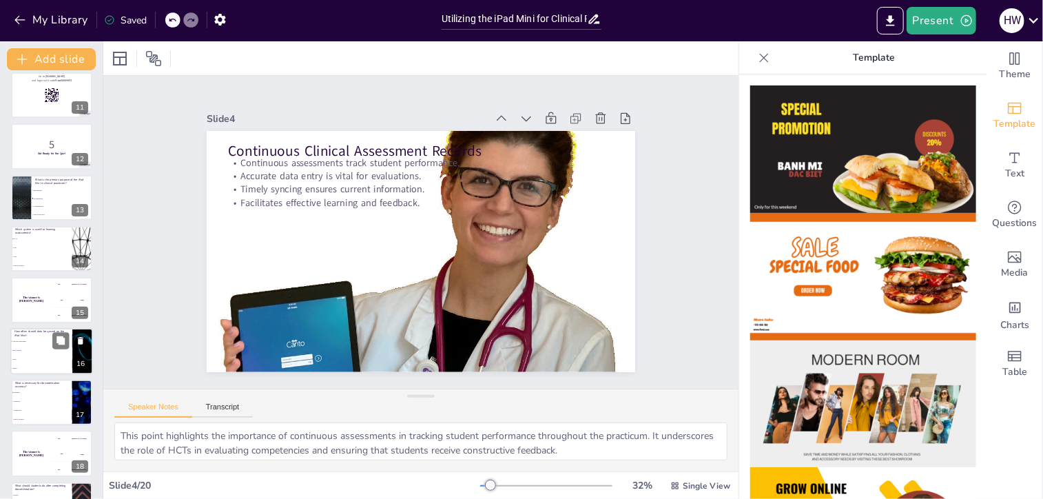
click at [46, 344] on li "After each assessment" at bounding box center [41, 341] width 62 height 9
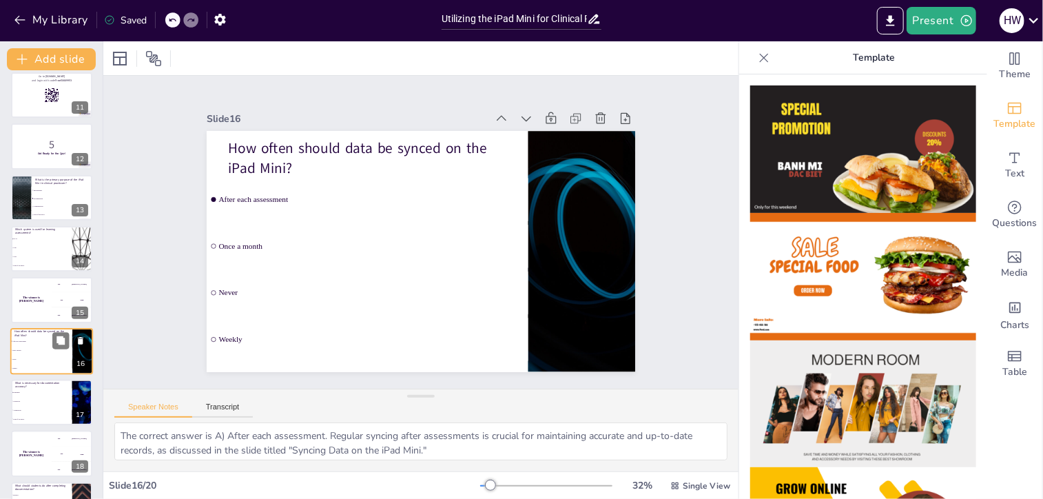
scroll to position [588, 0]
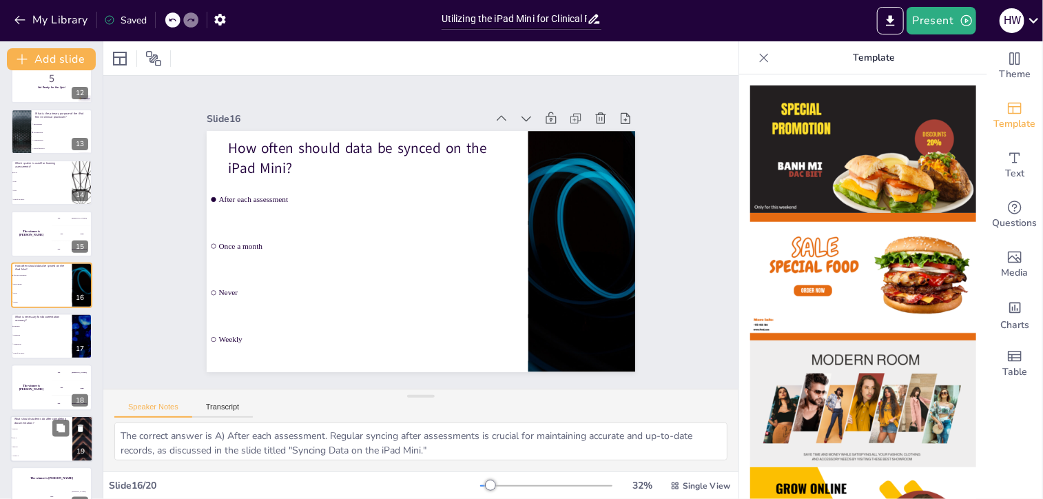
click at [25, 451] on li "Archive it" at bounding box center [41, 455] width 62 height 9
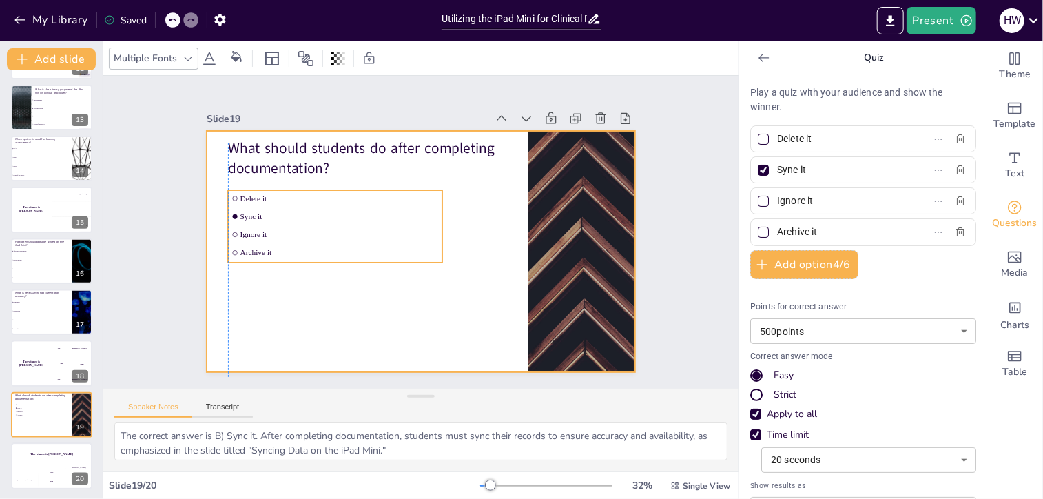
drag, startPoint x: 320, startPoint y: 306, endPoint x: 342, endPoint y: 319, distance: 26.2
click at [342, 202] on div "What should students do after completing documentation? Delete it Sync it Ignor…" at bounding box center [453, 136] width 408 height 132
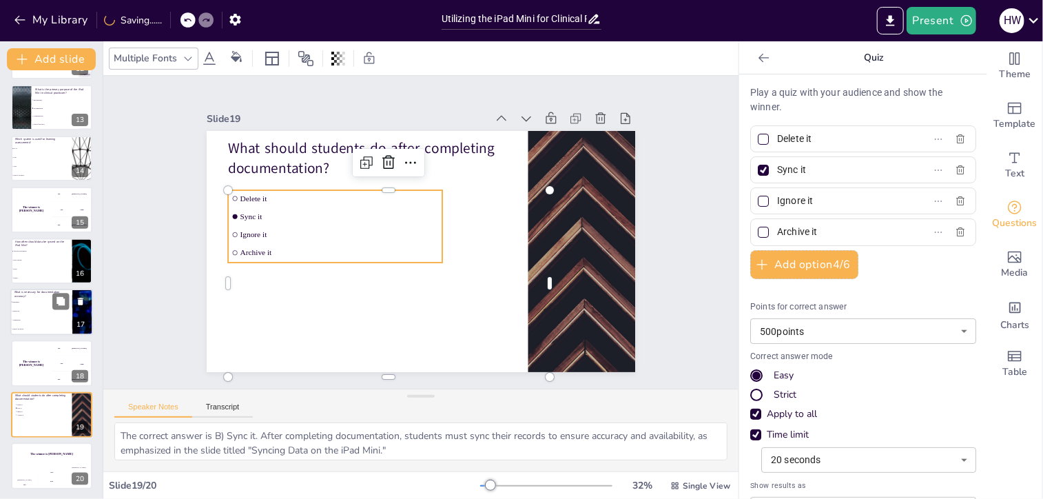
click at [40, 322] on li "Assumptions" at bounding box center [41, 320] width 62 height 9
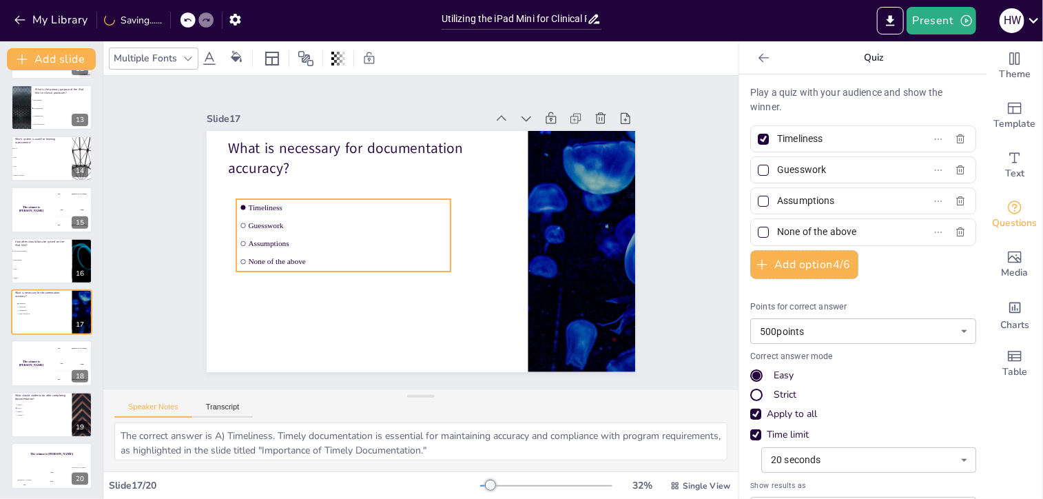
drag, startPoint x: 231, startPoint y: 272, endPoint x: 261, endPoint y: 294, distance: 36.9
click at [261, 178] on div "What is necessary for documentation accuracy? Timeliness Guesswork Assumptions …" at bounding box center [442, 133] width 420 height 89
click at [30, 239] on p "How often should data be synced on the iPad Mini?" at bounding box center [41, 243] width 54 height 8
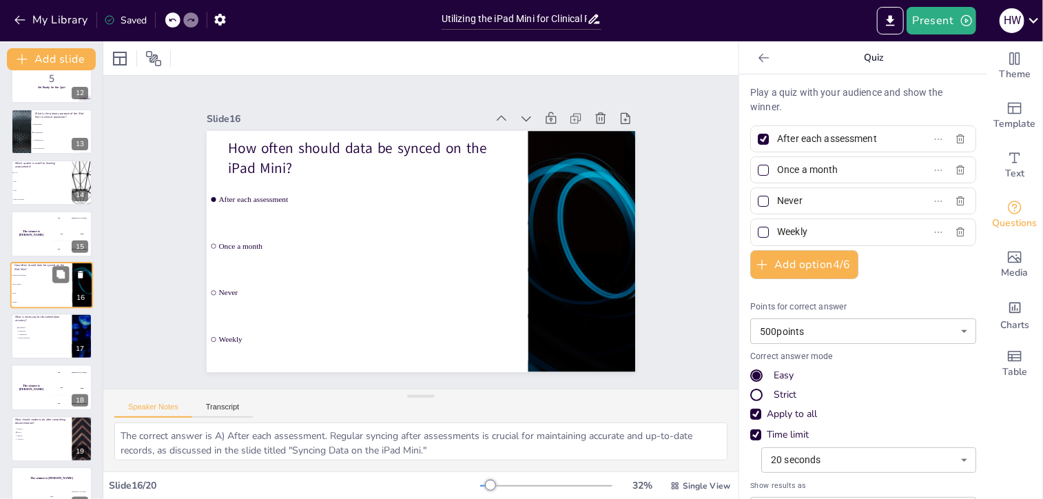
click at [30, 238] on div "The winner is [PERSON_NAME]" at bounding box center [31, 233] width 41 height 45
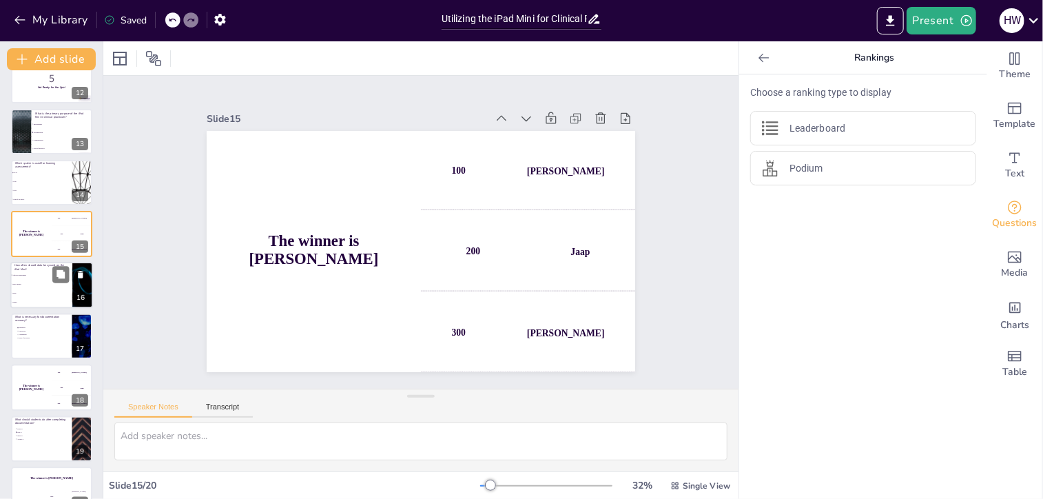
scroll to position [537, 0]
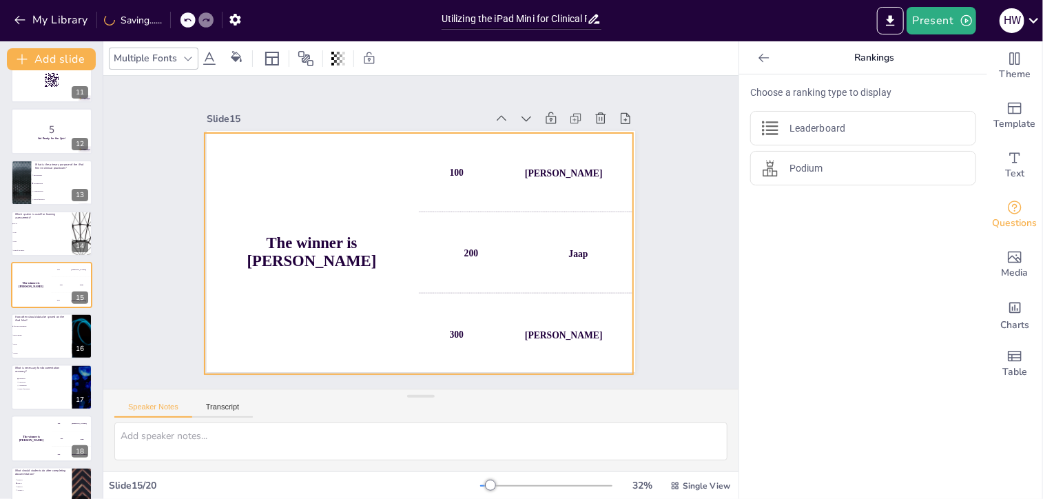
click at [435, 295] on div "300 Niels" at bounding box center [526, 334] width 214 height 79
click at [47, 237] on li "CMS" at bounding box center [41, 241] width 62 height 9
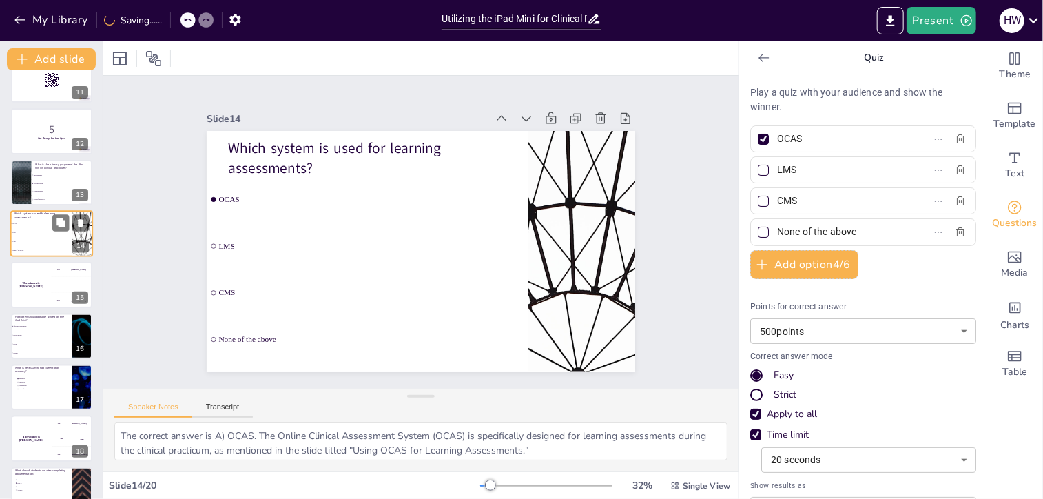
scroll to position [485, 0]
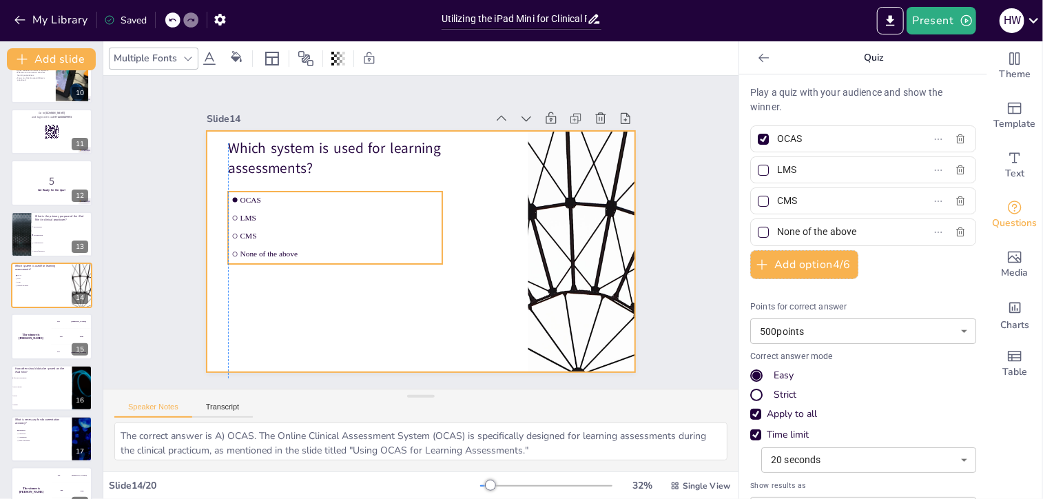
drag, startPoint x: 216, startPoint y: 267, endPoint x: 237, endPoint y: 285, distance: 27.9
click at [237, 154] on div "Which system is used for learning assessments? OCAS LMS CMS None of the above" at bounding box center [431, 131] width 426 height 45
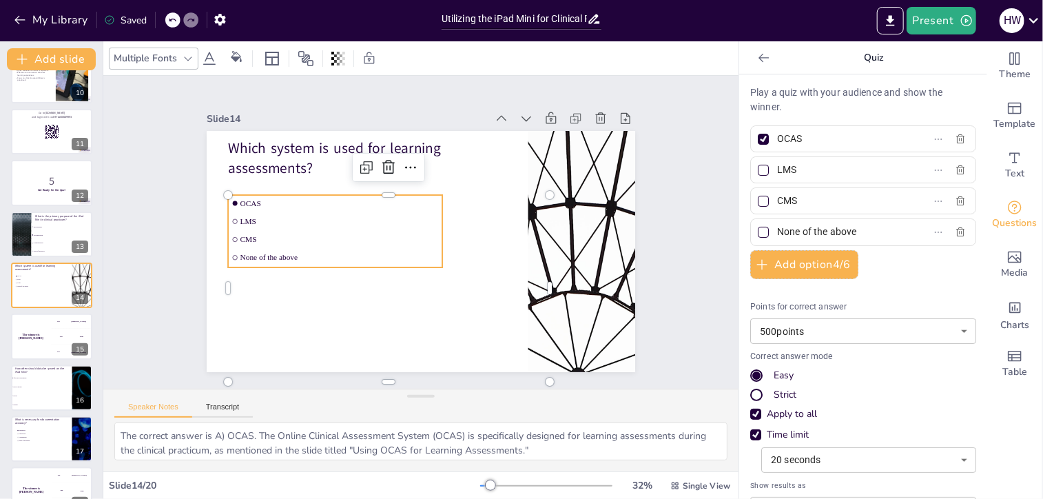
click at [232, 224] on ul "OCAS LMS CMS None of the above" at bounding box center [337, 213] width 225 height 115
click at [242, 215] on span "LMS" at bounding box center [341, 213] width 198 height 30
click at [247, 214] on span "LMS" at bounding box center [341, 213] width 198 height 30
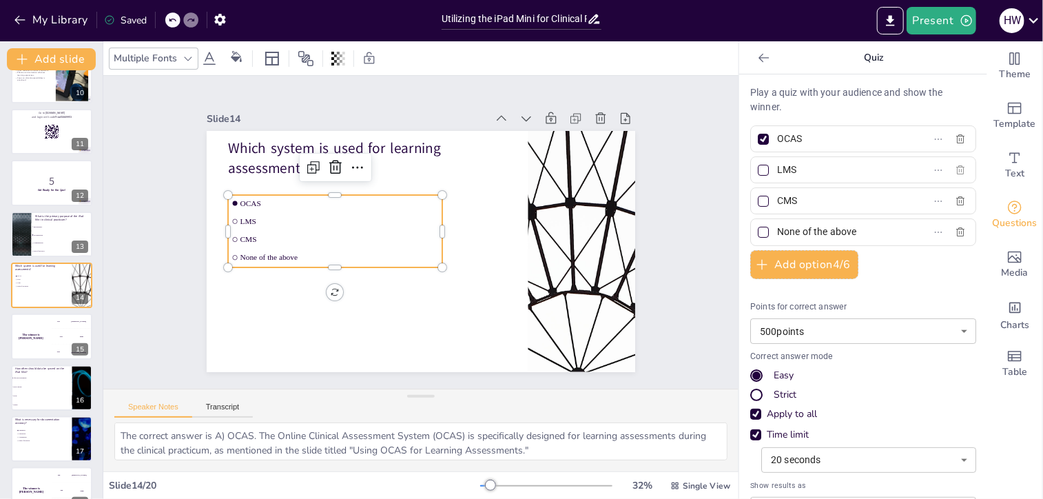
click at [955, 170] on icon "button" at bounding box center [960, 170] width 11 height 11
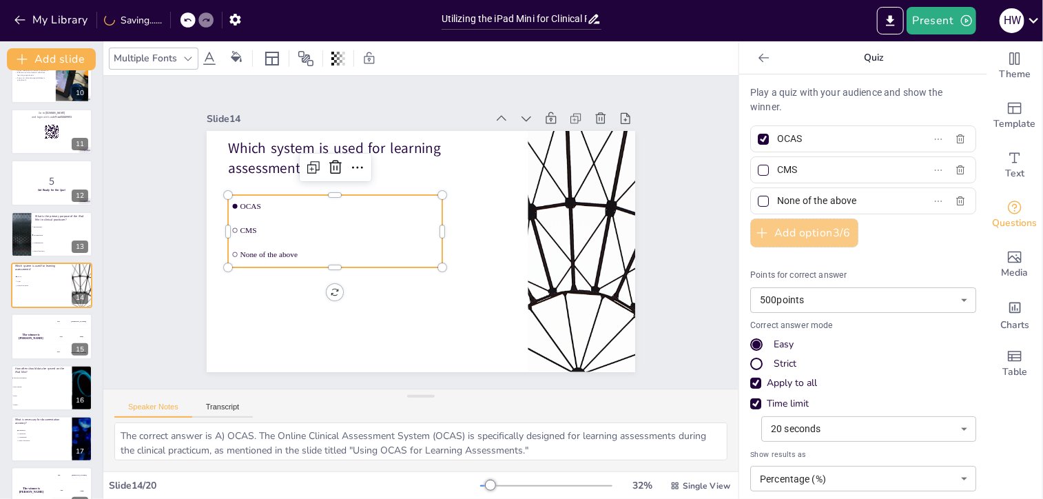
click at [801, 240] on button "Add option 3 / 6" at bounding box center [804, 232] width 108 height 29
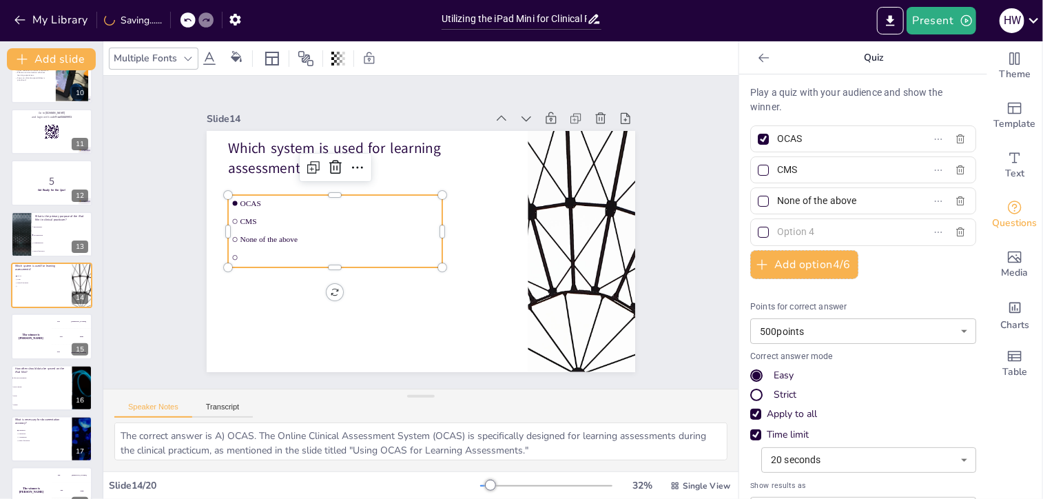
click at [796, 236] on input "text" at bounding box center [841, 232] width 128 height 20
click at [910, 275] on div "Play a quiz with your audience and show the winner. OCAS CMS None of the above …" at bounding box center [863, 327] width 226 height 485
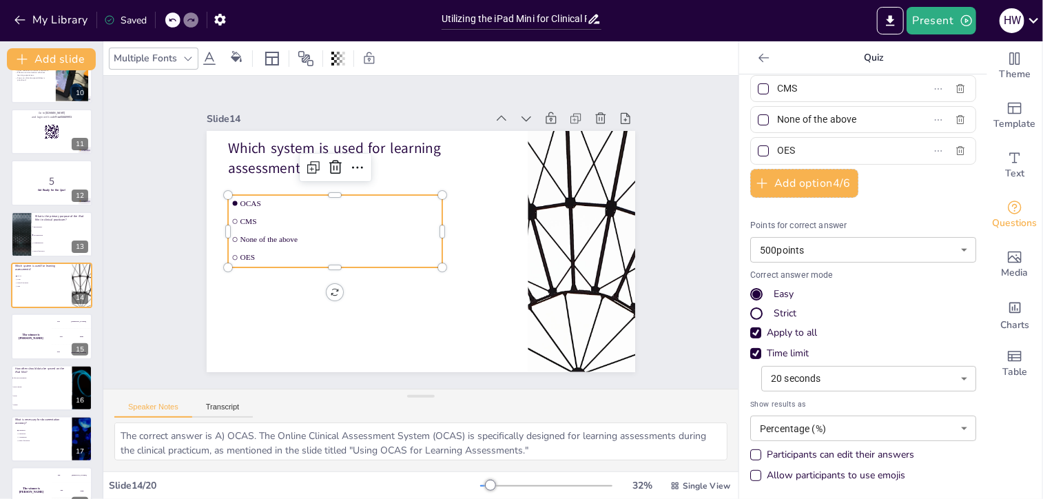
scroll to position [0, 0]
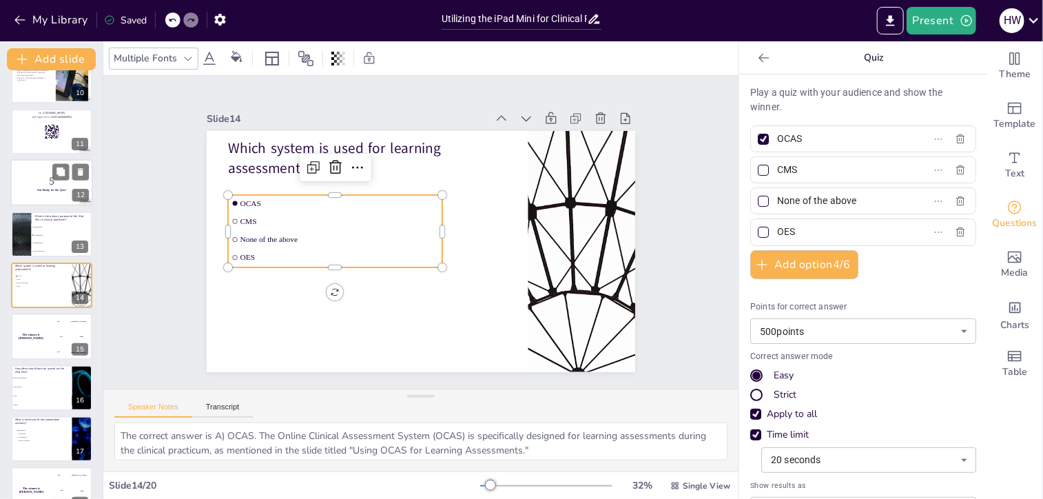
click at [50, 170] on div at bounding box center [51, 182] width 83 height 47
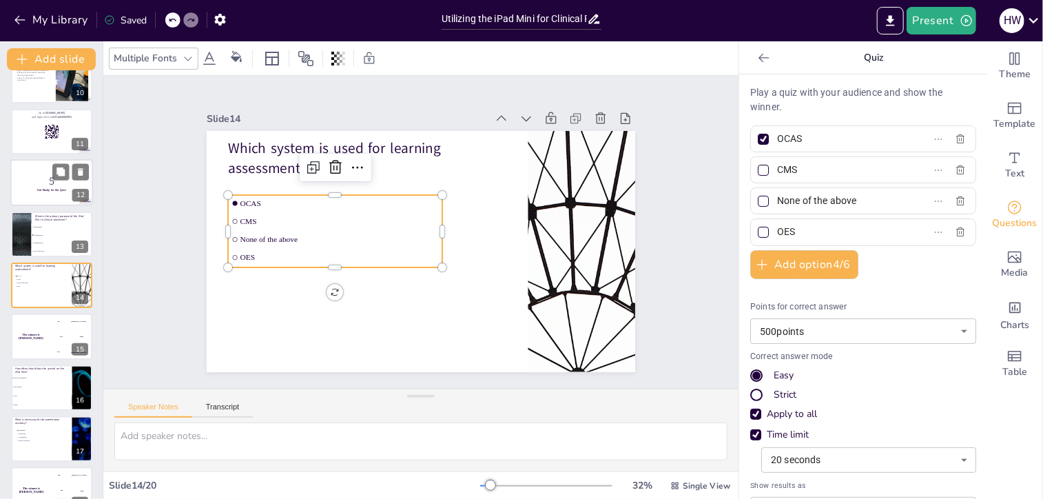
scroll to position [383, 0]
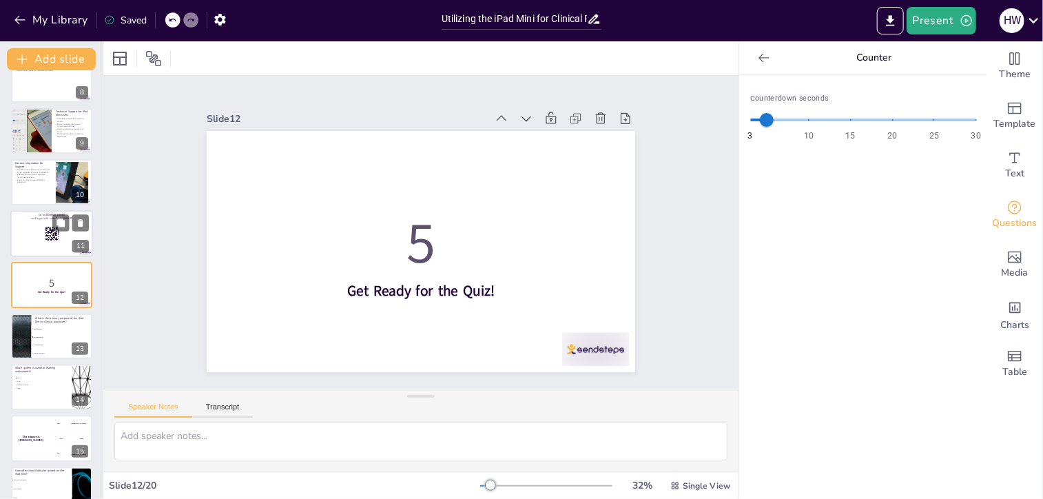
click at [37, 236] on div at bounding box center [51, 233] width 83 height 47
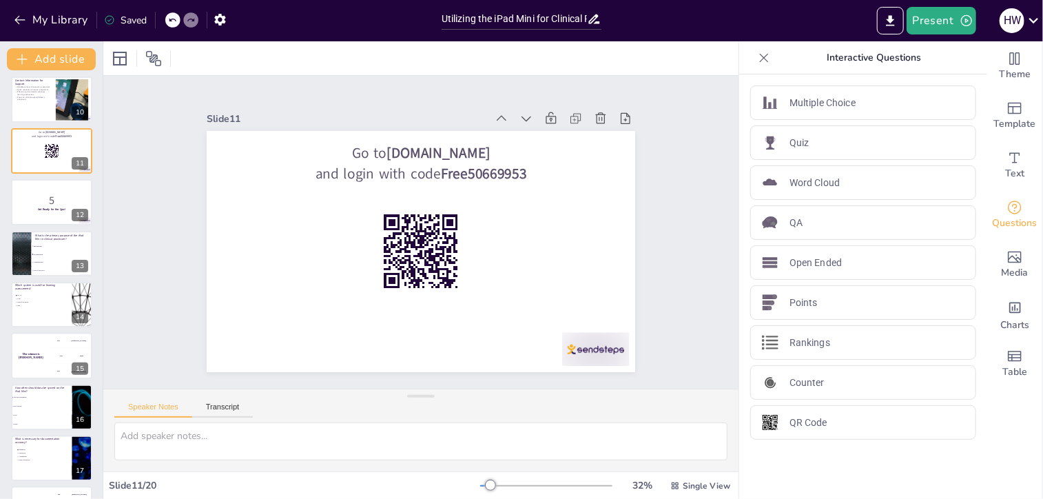
scroll to position [532, 0]
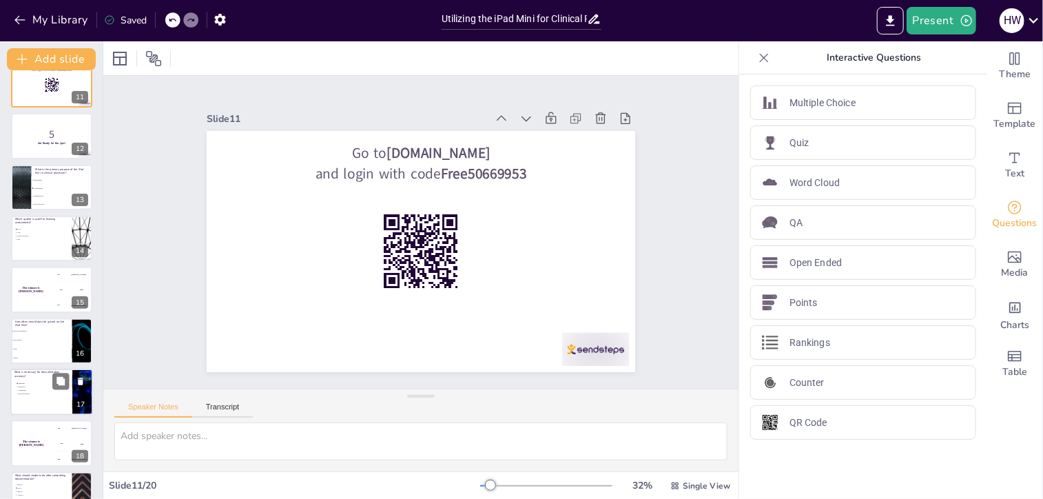
click at [43, 391] on span "Assumptions" at bounding box center [38, 391] width 39 height 2
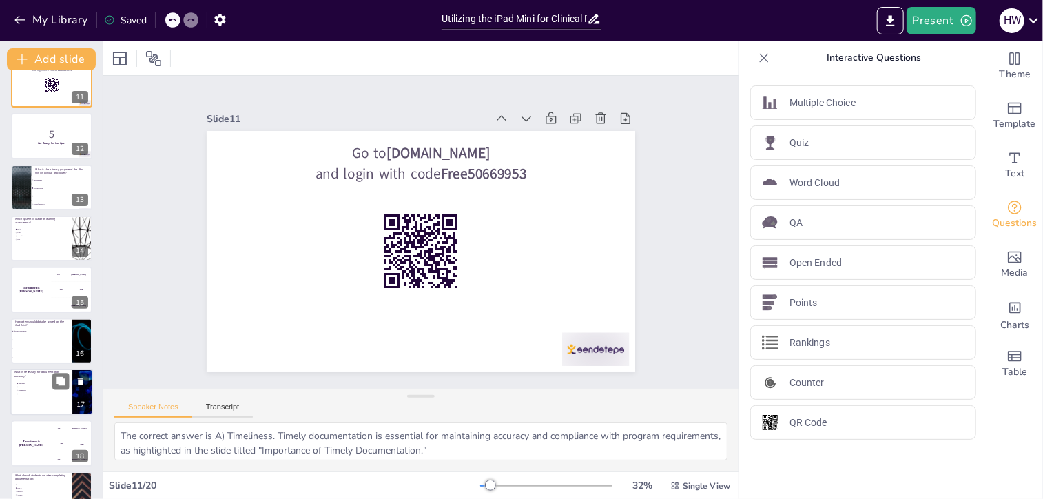
scroll to position [612, 0]
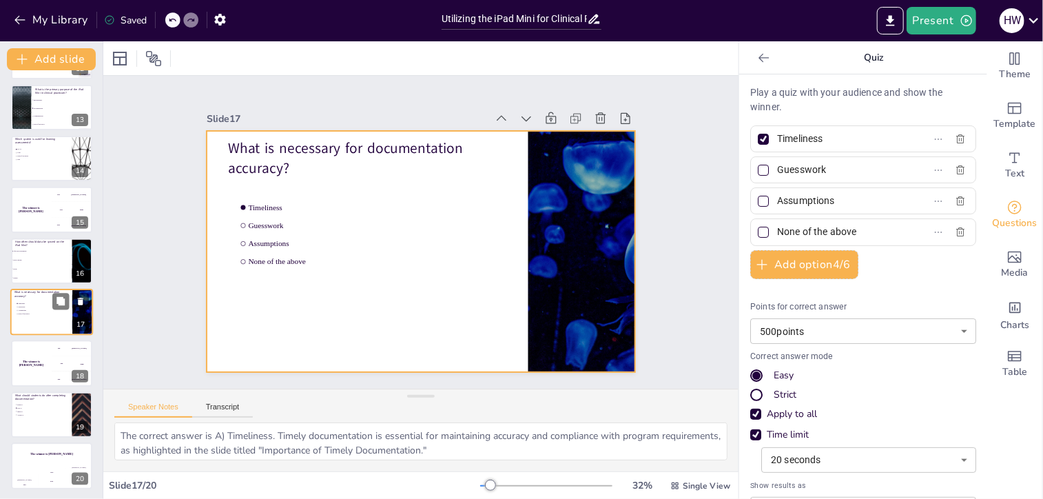
click at [25, 325] on div at bounding box center [51, 312] width 83 height 47
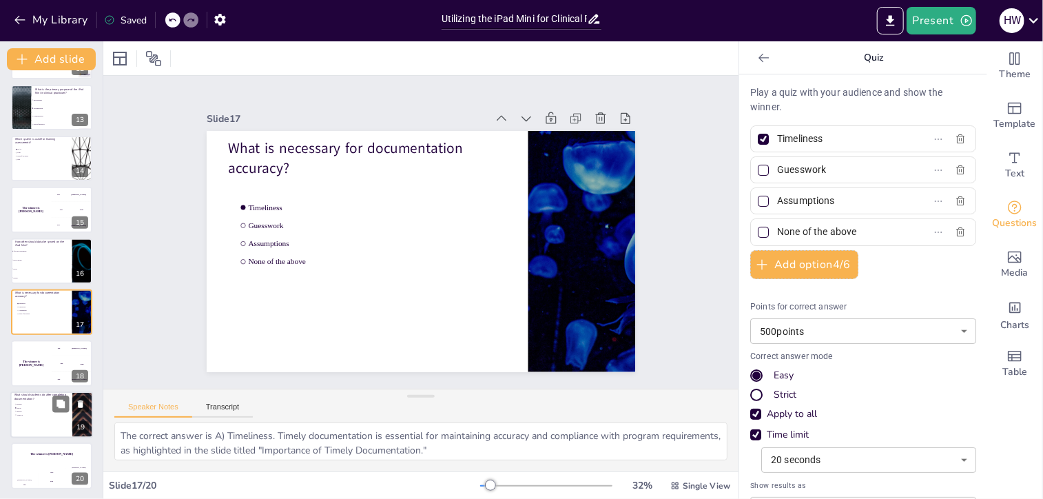
click at [41, 414] on span "Archive it" at bounding box center [36, 415] width 39 height 2
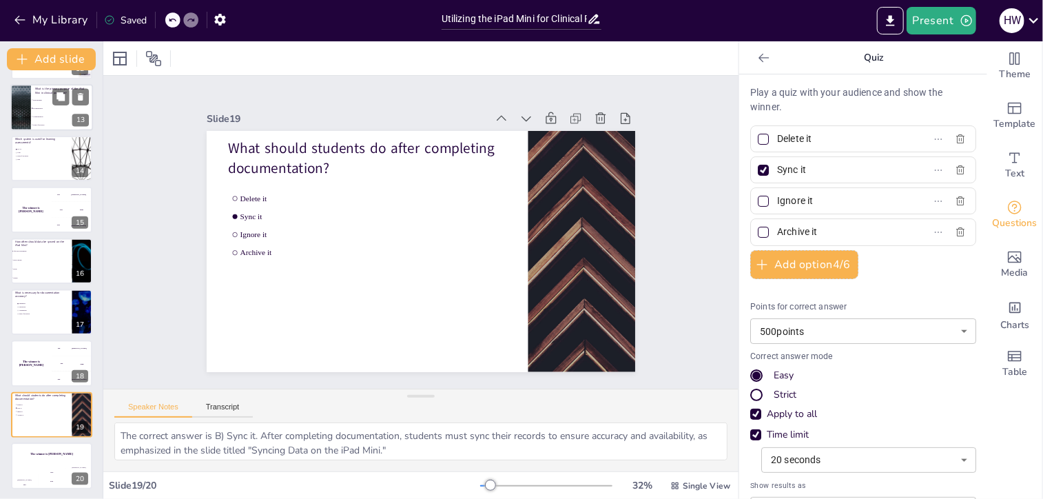
click at [34, 121] on li "None of the above" at bounding box center [62, 125] width 62 height 8
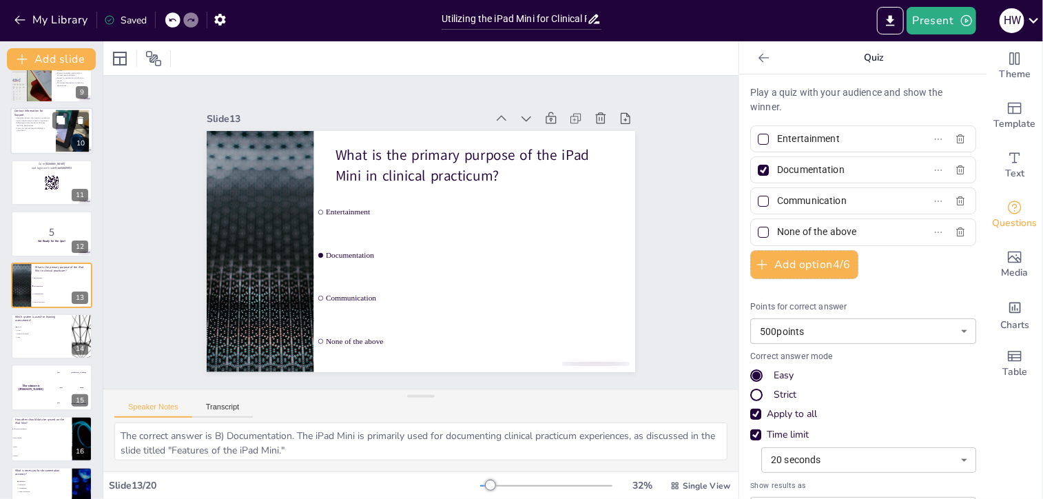
click at [38, 153] on div at bounding box center [51, 131] width 83 height 47
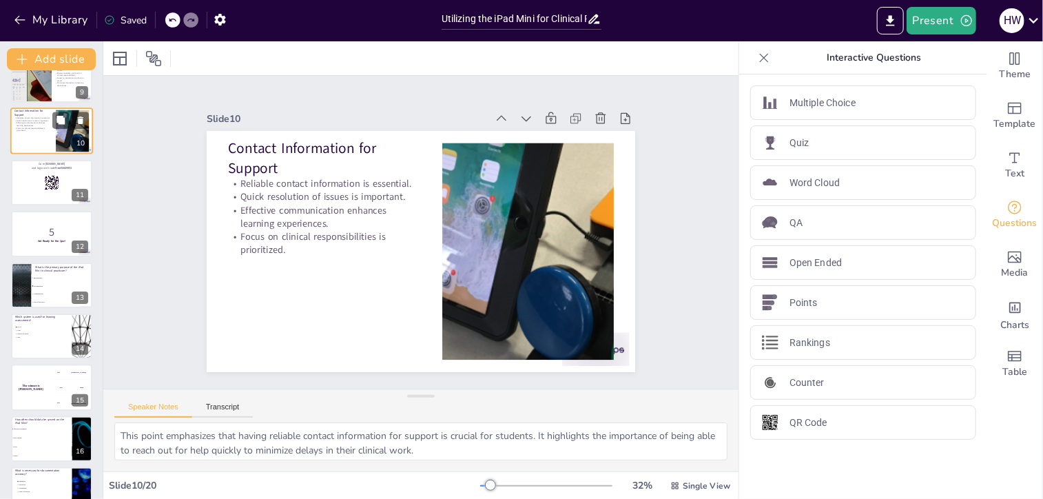
scroll to position [280, 0]
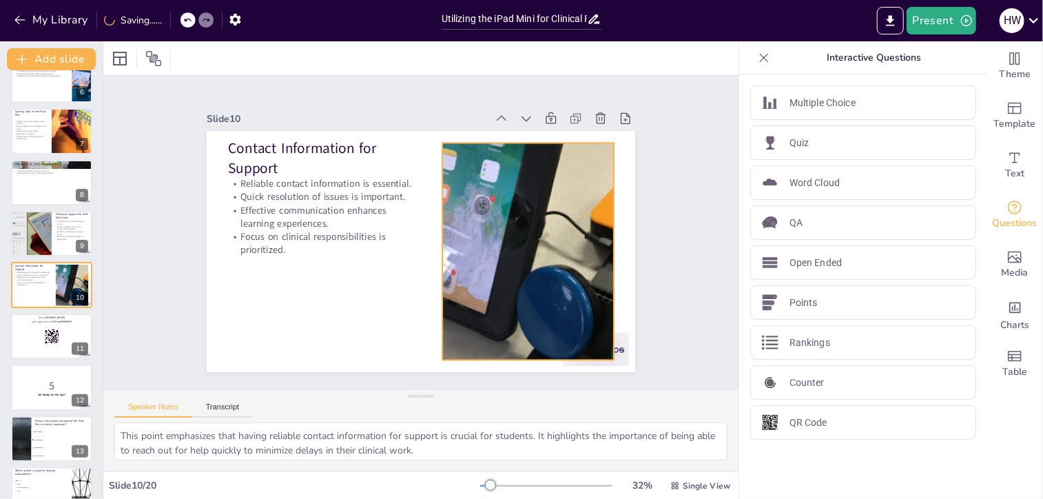
click at [546, 294] on div at bounding box center [525, 263] width 589 height 276
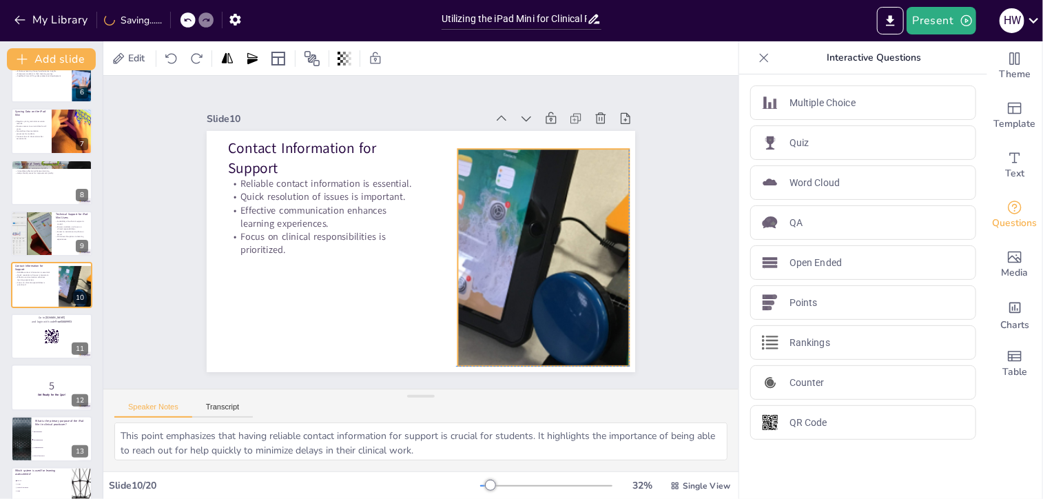
drag, startPoint x: 546, startPoint y: 274, endPoint x: 559, endPoint y: 280, distance: 14.5
click at [559, 280] on div at bounding box center [522, 305] width 609 height 430
click at [39, 374] on div at bounding box center [51, 387] width 83 height 47
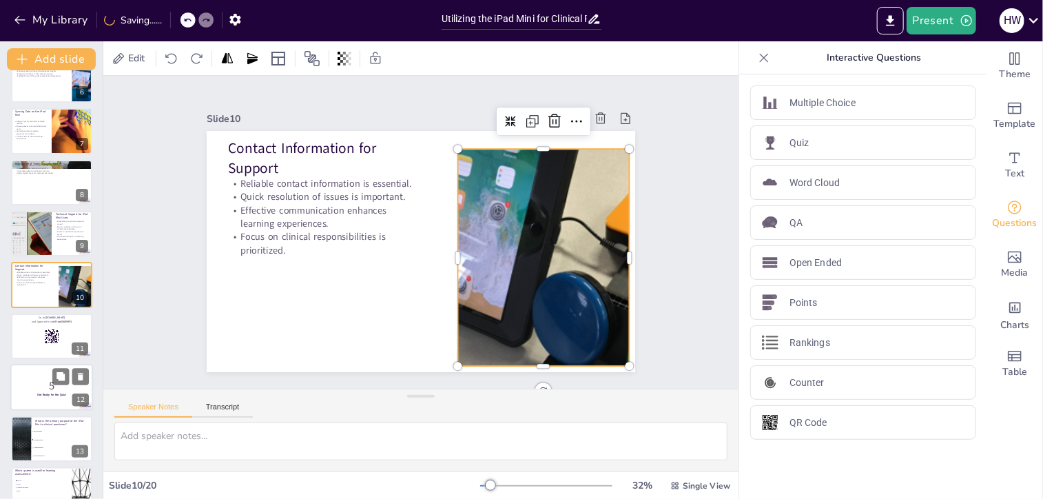
scroll to position [383, 0]
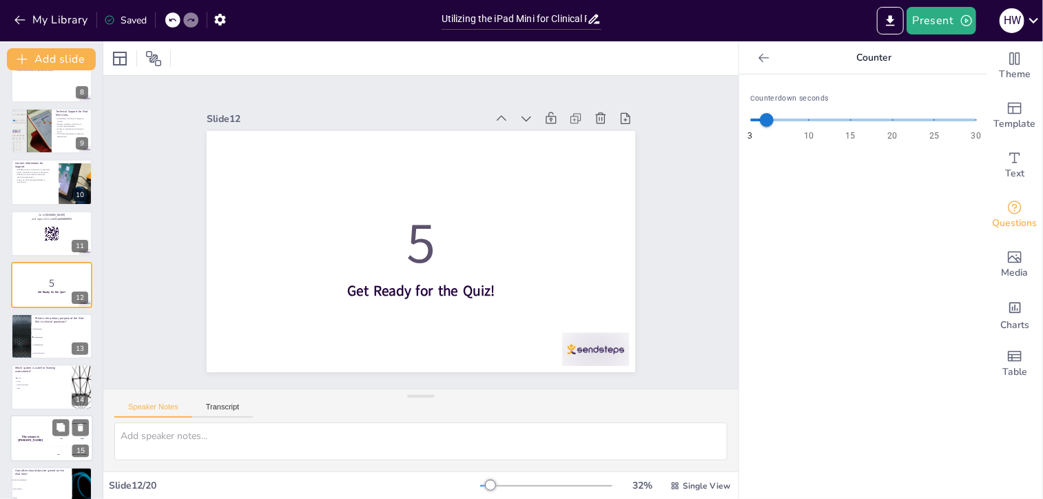
click at [39, 453] on div "The winner is [PERSON_NAME]" at bounding box center [30, 438] width 41 height 47
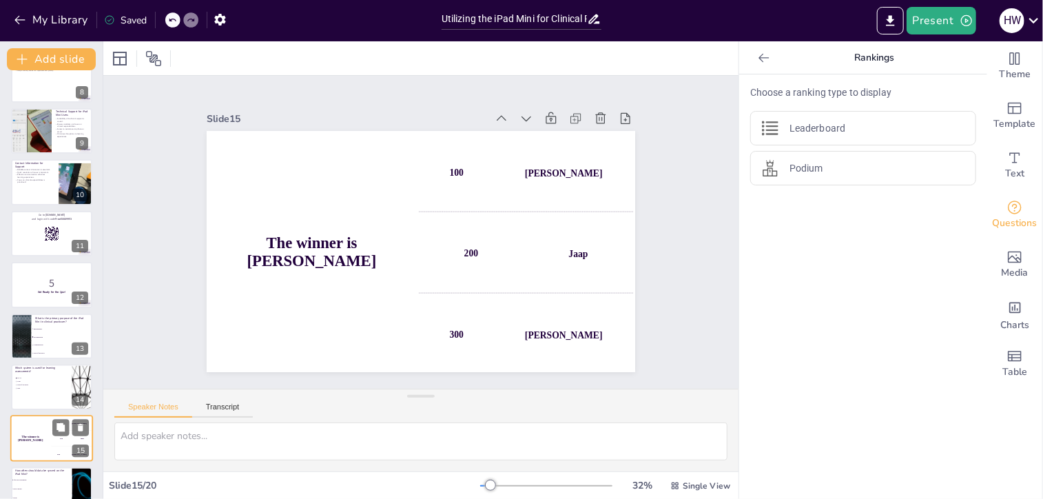
scroll to position [537, 0]
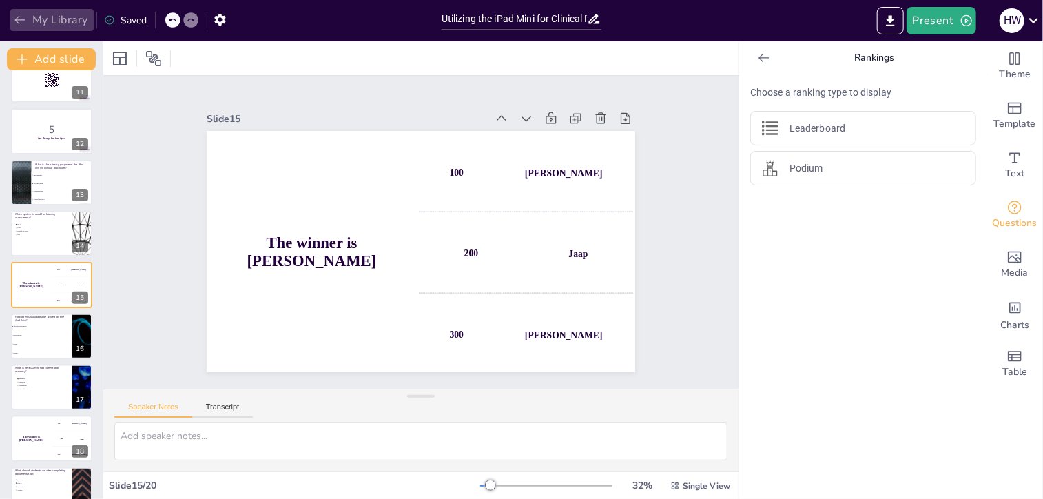
click at [32, 18] on button "My Library" at bounding box center [51, 20] width 83 height 22
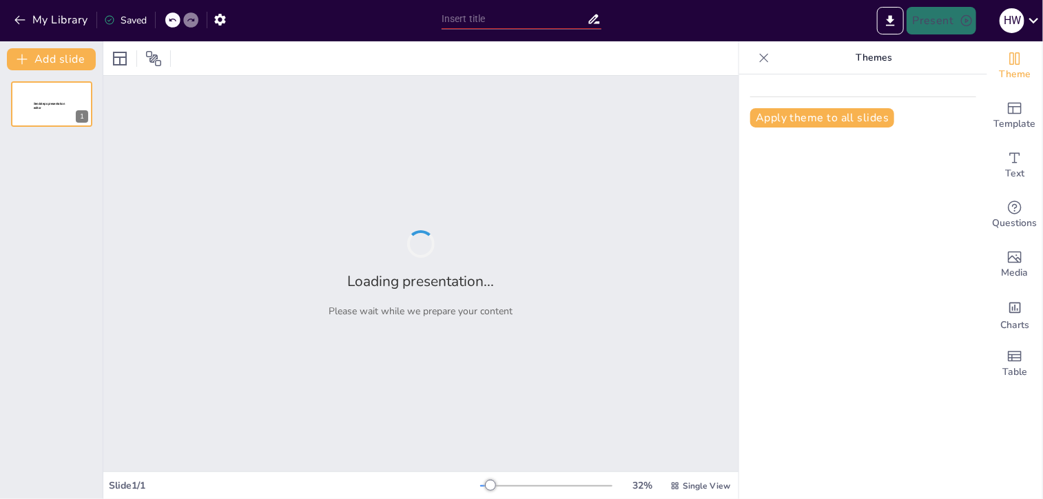
type input "Utilizing the iPad Mini for Clinical Practicum Documentation and Evaluation"
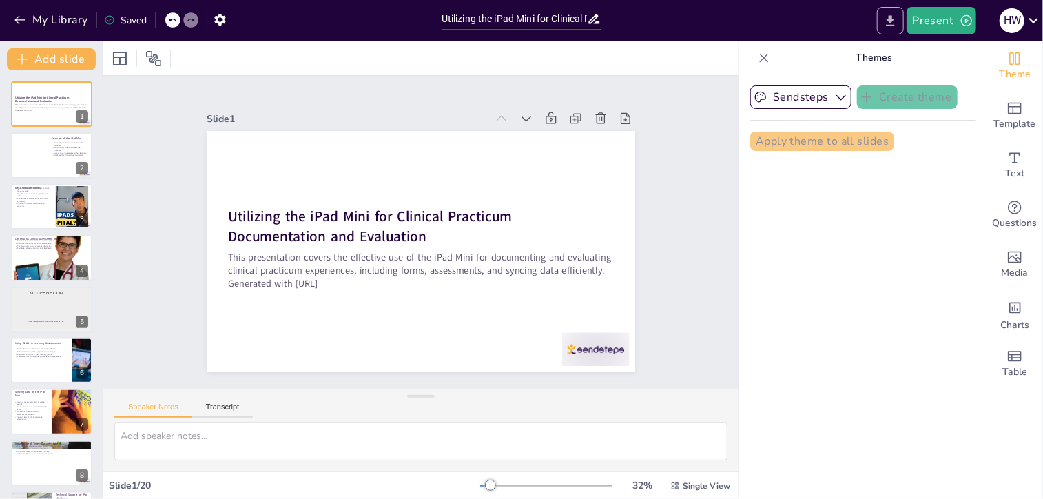
checkbox input "true"
